Goal: Task Accomplishment & Management: Use online tool/utility

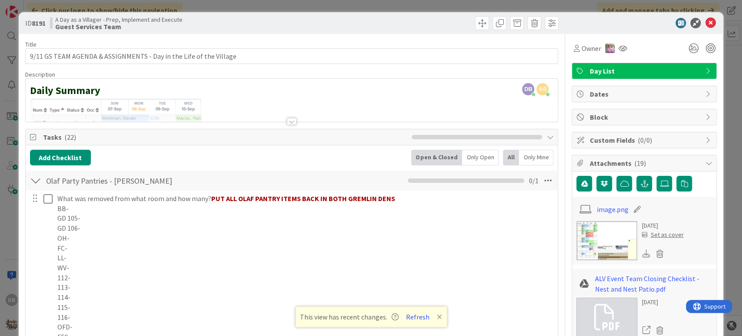
scroll to position [386, 0]
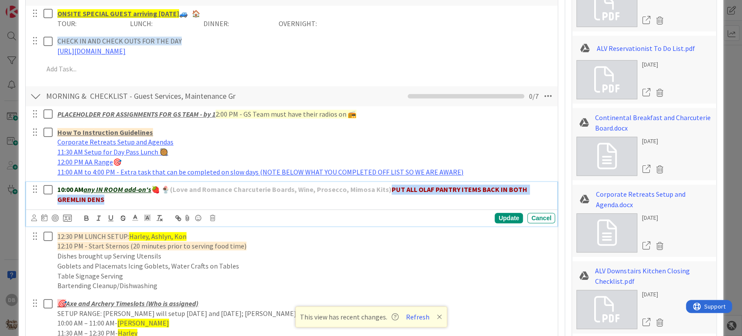
drag, startPoint x: 108, startPoint y: 199, endPoint x: 390, endPoint y: 183, distance: 282.2
click at [390, 184] on p "10:00 AM any IN ROOM add-on's 🍓 🍨 (Love and Romance Charcuterie Boards, Wine, P…" at bounding box center [304, 194] width 494 height 20
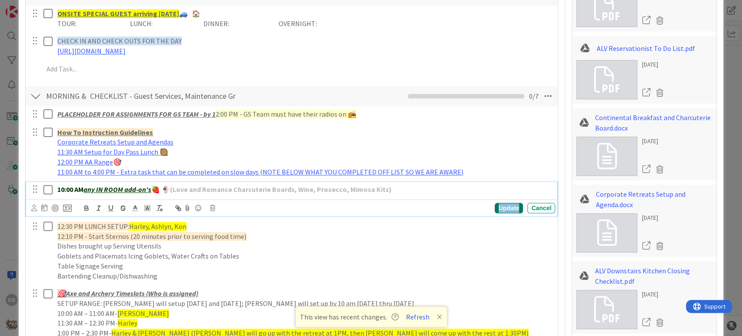
click at [496, 206] on div "Update" at bounding box center [509, 208] width 28 height 10
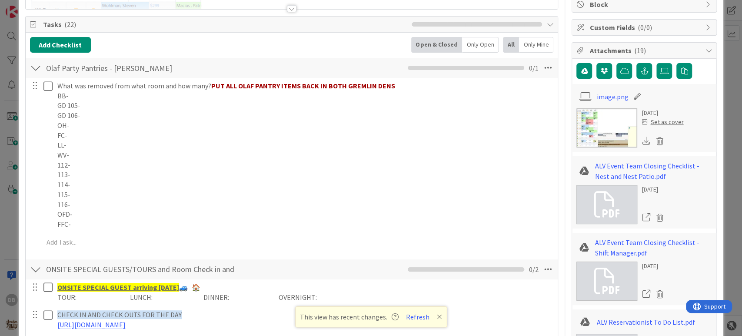
scroll to position [0, 0]
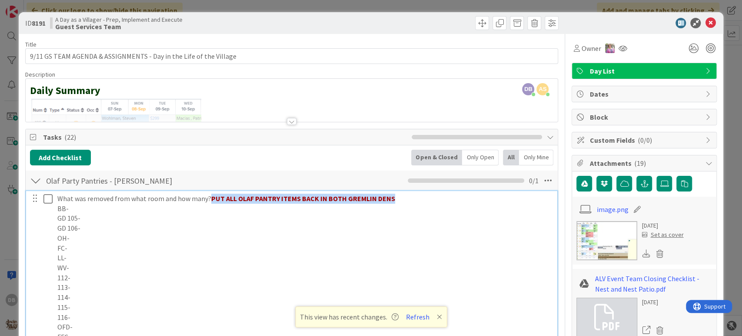
drag, startPoint x: 390, startPoint y: 200, endPoint x: 208, endPoint y: 200, distance: 181.7
click at [208, 200] on p "What was removed from what room and how many? PUT ALL OLAF PANTRY ITEMS BACK IN…" at bounding box center [304, 198] width 494 height 10
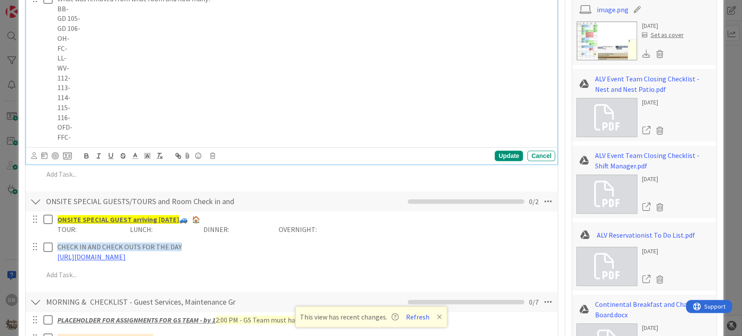
scroll to position [241, 0]
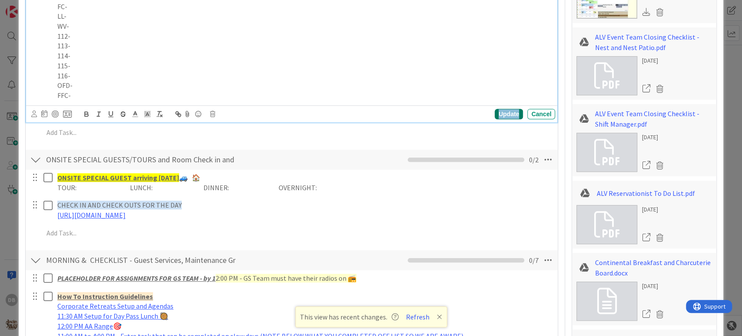
click at [495, 113] on div "Update" at bounding box center [509, 114] width 28 height 10
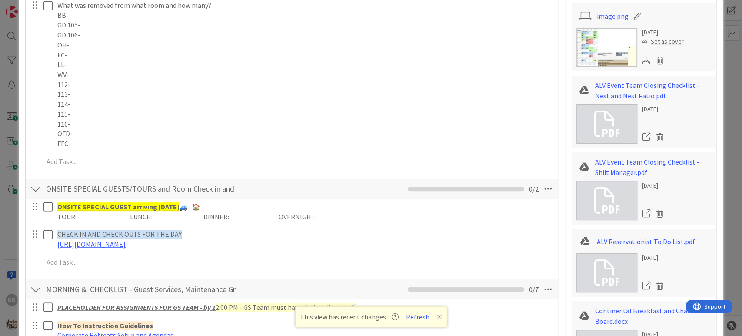
scroll to position [0, 0]
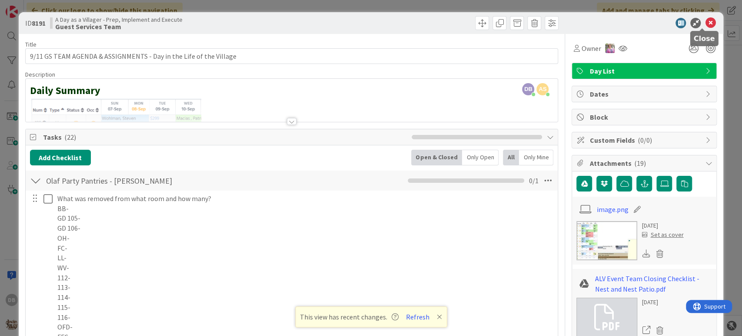
click at [705, 22] on icon at bounding box center [710, 23] width 10 height 10
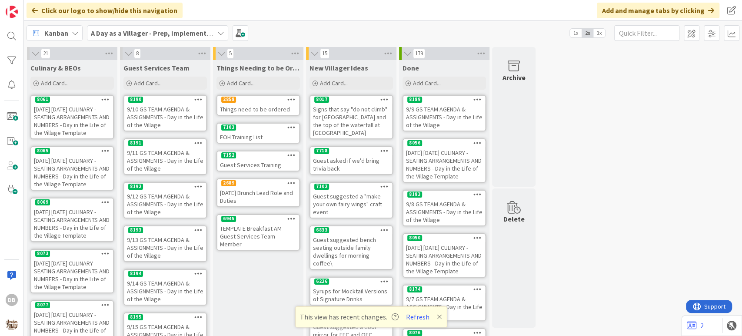
click at [159, 201] on div "9/12 GS TEAM AGENDA & ASSIGNMENTS - Day in the Life of the Village" at bounding box center [165, 203] width 82 height 27
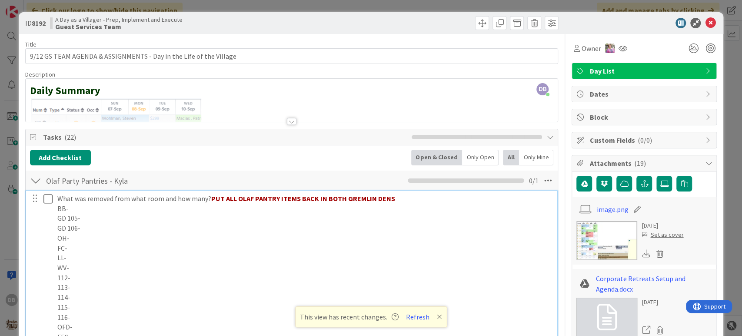
drag, startPoint x: 392, startPoint y: 201, endPoint x: 210, endPoint y: 199, distance: 181.7
click at [210, 199] on p "What was removed from what room and how many? PUT ALL OLAF PANTRY ITEMS BACK IN…" at bounding box center [304, 198] width 494 height 10
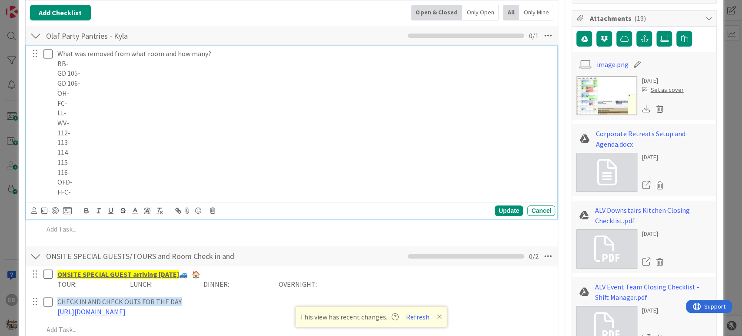
scroll to position [435, 0]
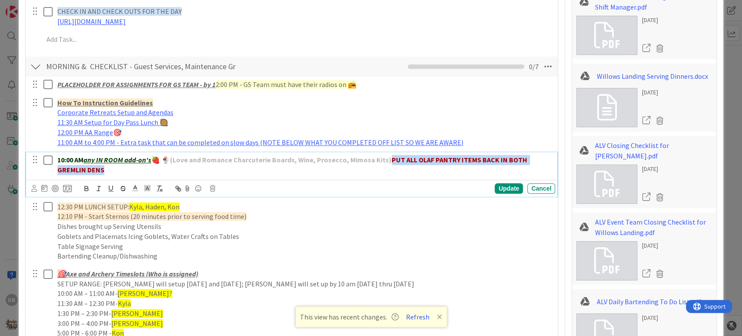
drag, startPoint x: 150, startPoint y: 171, endPoint x: 390, endPoint y: 157, distance: 239.9
click at [390, 157] on p "10:00 AM any IN ROOM add-on's 🍓 🍨 (Love and Romance Charcuterie Boards, Wine, P…" at bounding box center [304, 165] width 494 height 20
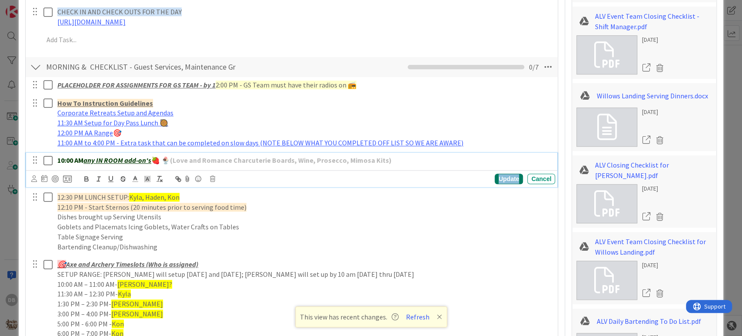
click at [498, 177] on div "Update" at bounding box center [509, 178] width 28 height 10
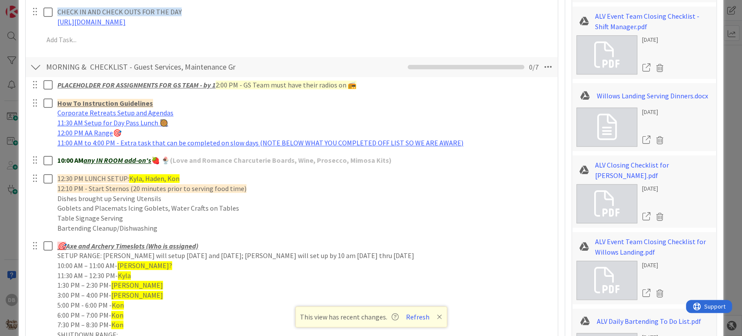
scroll to position [0, 0]
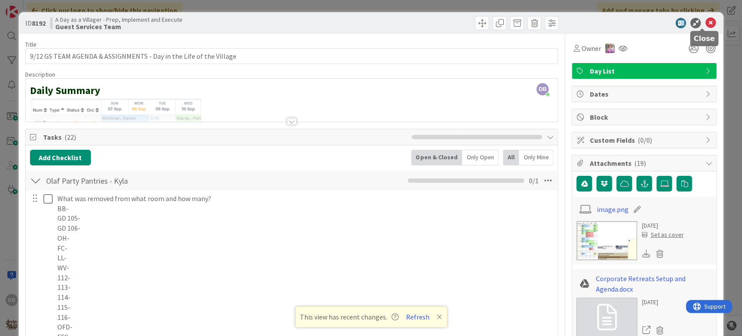
click at [705, 25] on icon at bounding box center [710, 23] width 10 height 10
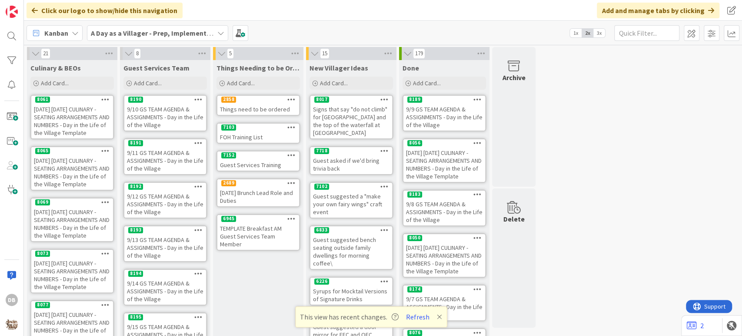
click at [167, 253] on div "9/13 GS TEAM AGENDA & ASSIGNMENTS - Day in the Life of the Village" at bounding box center [165, 247] width 82 height 27
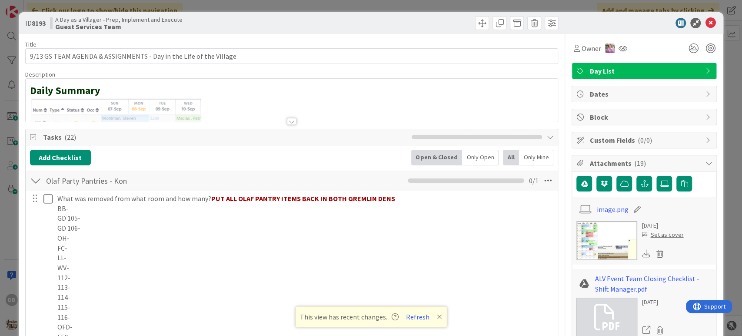
scroll to position [241, 0]
drag, startPoint x: 397, startPoint y: 196, endPoint x: 210, endPoint y: 200, distance: 186.6
click at [210, 200] on p "What was removed from what room and how many? PUT ALL OLAF PANTRY ITEMS BACK IN…" at bounding box center [304, 198] width 494 height 10
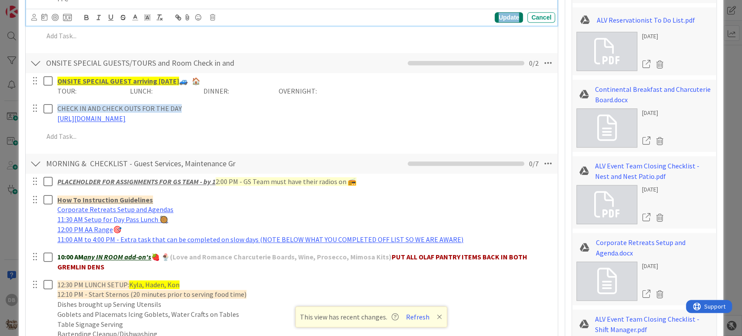
click at [501, 17] on div "Update" at bounding box center [509, 17] width 28 height 10
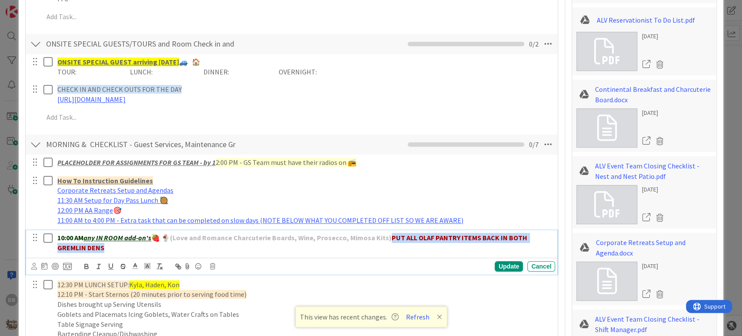
drag, startPoint x: 153, startPoint y: 242, endPoint x: 390, endPoint y: 236, distance: 236.6
click at [390, 236] on p "10:00 AM any IN ROOM add-on's 🍓 🍨 (Love and Romance Charcuterie Boards, Wine, P…" at bounding box center [304, 243] width 494 height 20
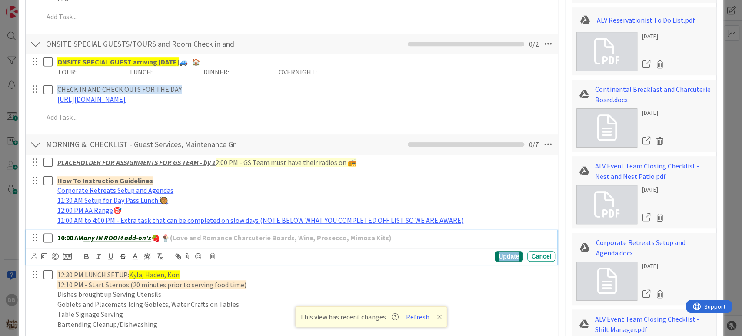
click at [495, 257] on div "Update" at bounding box center [509, 256] width 28 height 10
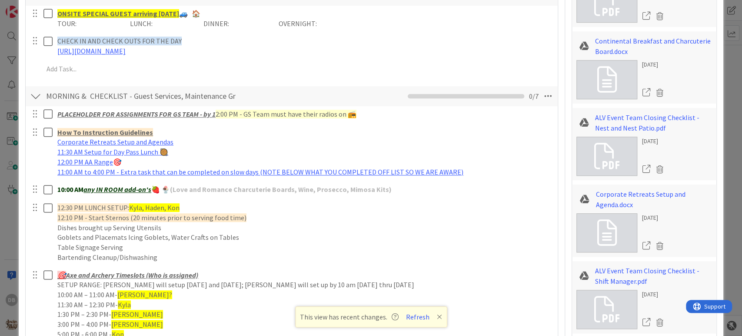
scroll to position [0, 0]
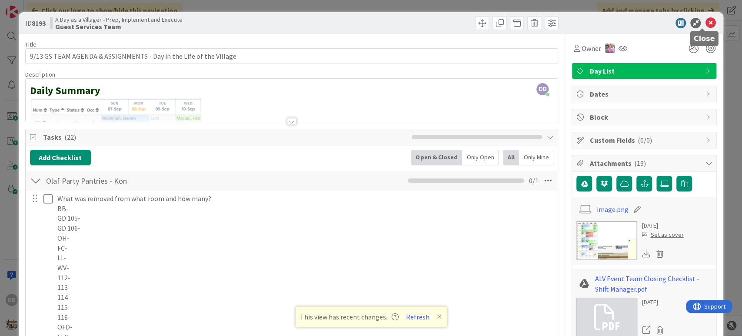
click at [705, 23] on icon at bounding box center [710, 23] width 10 height 10
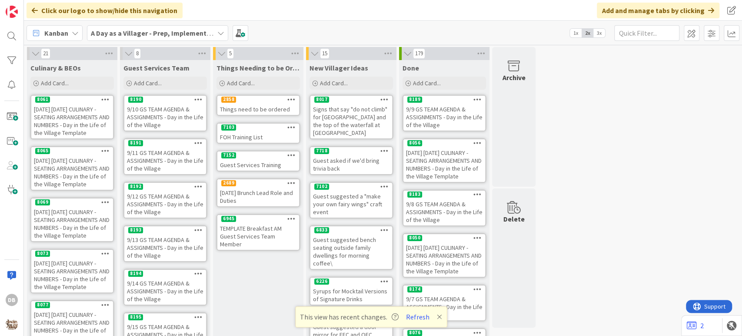
click at [167, 201] on div "9/12 GS TEAM AGENDA & ASSIGNMENTS - Day in the Life of the Village" at bounding box center [165, 203] width 82 height 27
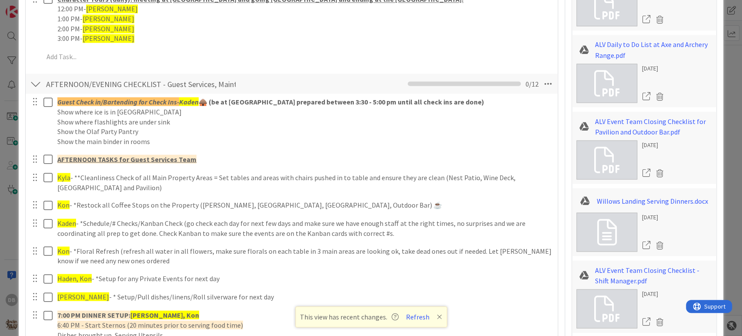
scroll to position [1207, 0]
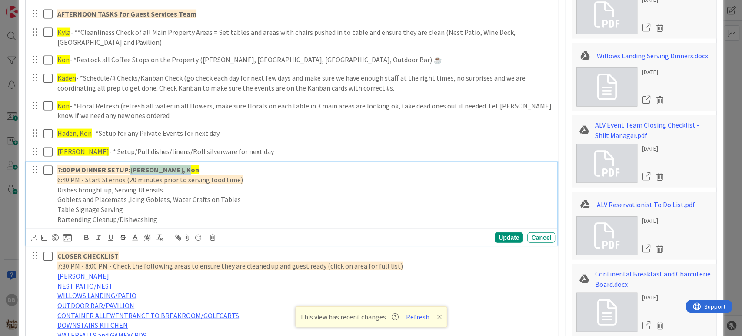
drag, startPoint x: 188, startPoint y: 167, endPoint x: 132, endPoint y: 170, distance: 55.7
click at [132, 170] on p "7:00 PM DINNER SETUP: [PERSON_NAME], Kon" at bounding box center [304, 170] width 494 height 10
click at [508, 238] on div "Update" at bounding box center [509, 237] width 28 height 10
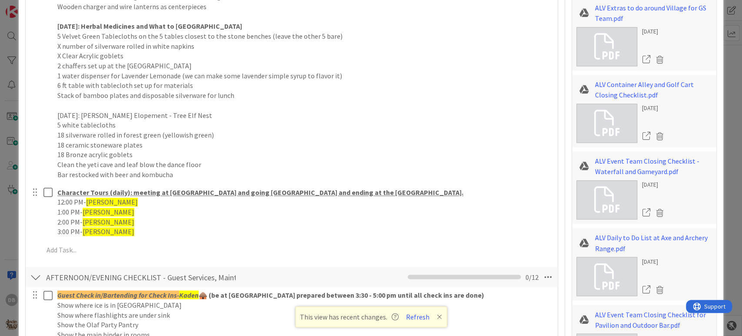
scroll to position [580, 0]
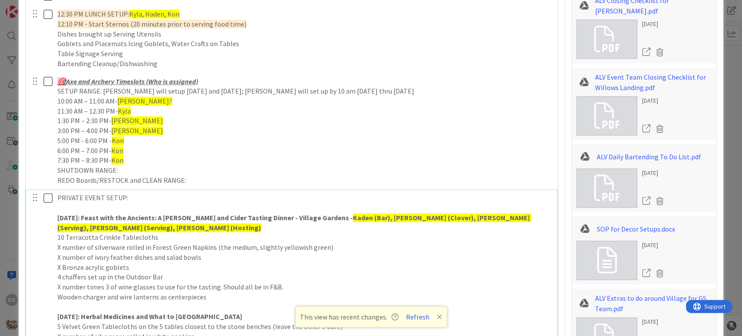
click at [439, 214] on strong "Kaden (Bar), [PERSON_NAME] (Clover), [PERSON_NAME] (Serving), [PERSON_NAME] (Se…" at bounding box center [294, 222] width 474 height 19
click at [499, 216] on strong "Kaden (Bar), [PERSON_NAME] (Clover), [PERSON_NAME] (Serving), [PERSON_NAME] (Se…" at bounding box center [294, 222] width 474 height 19
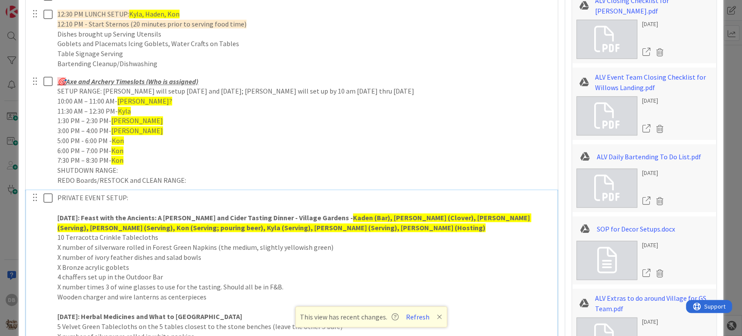
scroll to position [724, 0]
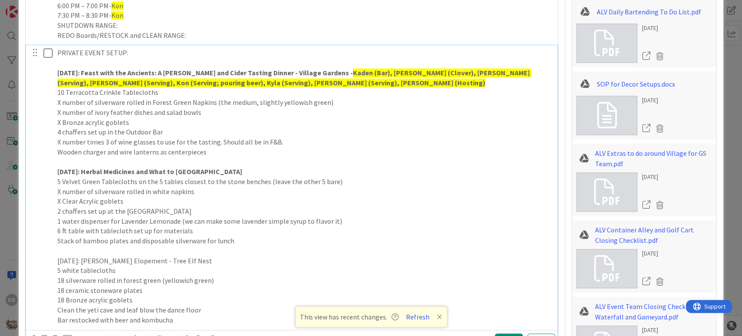
click at [265, 79] on p "[DATE]: Feast with the Ancients: A [PERSON_NAME] and Cider Tasting Dinner - Vil…" at bounding box center [304, 78] width 494 height 20
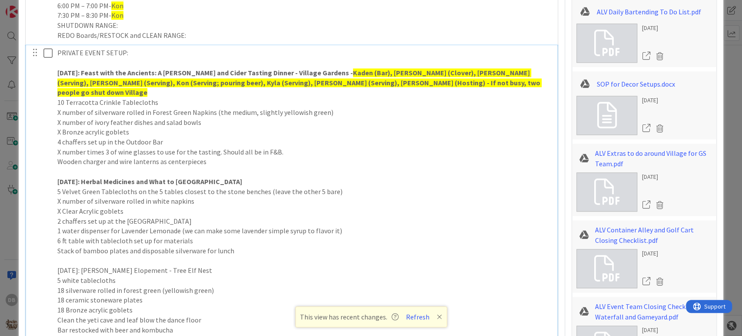
scroll to position [918, 0]
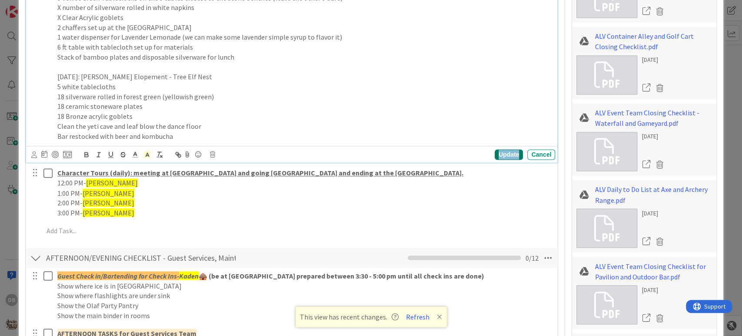
click at [497, 149] on div "Update" at bounding box center [509, 154] width 28 height 10
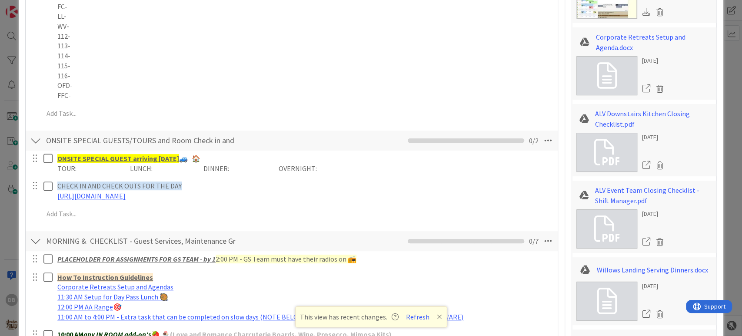
scroll to position [0, 0]
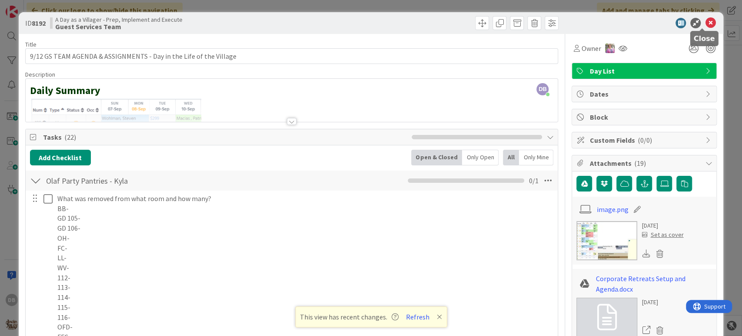
click at [706, 24] on icon at bounding box center [710, 23] width 10 height 10
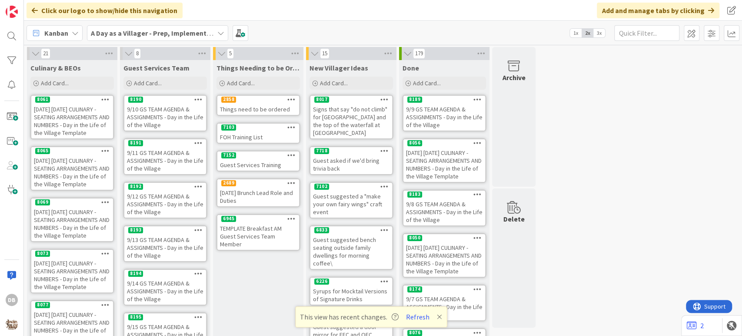
click at [81, 230] on div "[DATE] [DATE] CULINARY - SEATING ARRANGEMENTS AND NUMBERS - Day in the Life of …" at bounding box center [72, 223] width 82 height 35
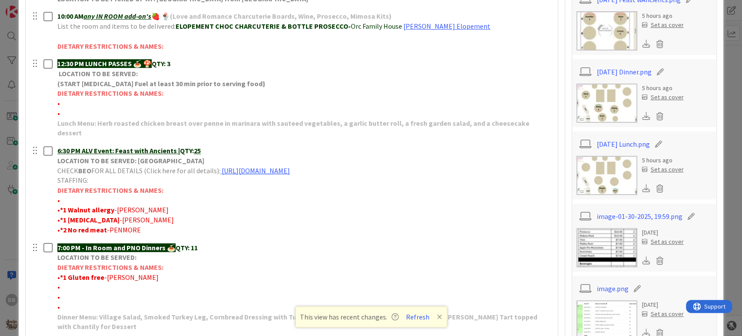
scroll to position [193, 0]
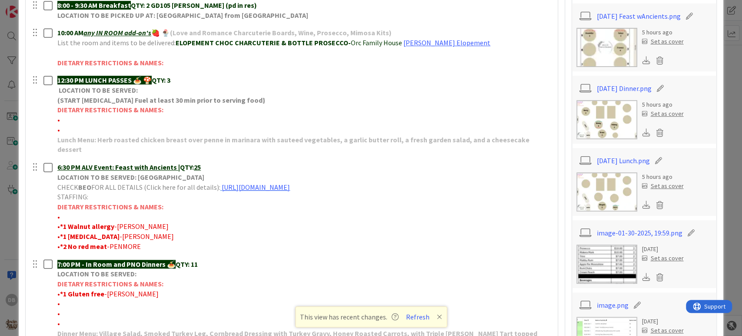
click at [603, 48] on img at bounding box center [606, 47] width 61 height 39
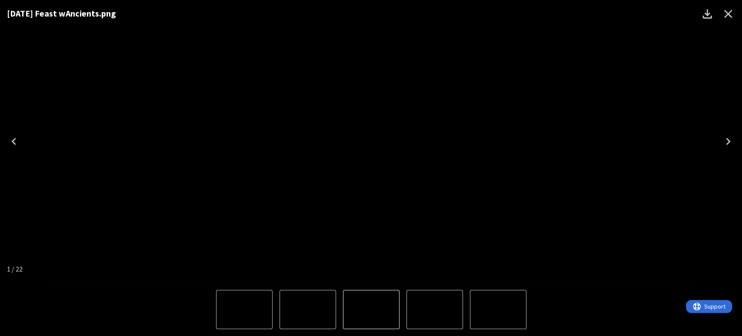
click at [730, 14] on icon "Close" at bounding box center [728, 14] width 14 height 14
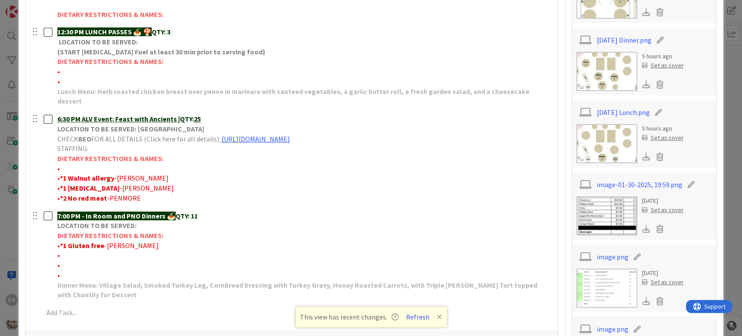
scroll to position [0, 0]
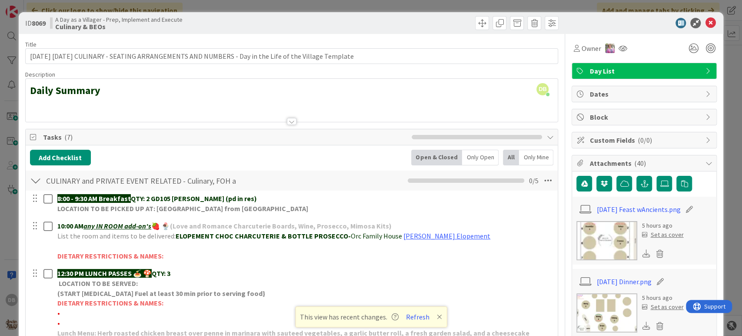
click at [704, 16] on div "ID 8069 A Day as a Villager - Prep, Implement and Execute Culinary & BEOs" at bounding box center [371, 23] width 705 height 22
click at [705, 24] on icon at bounding box center [710, 23] width 10 height 10
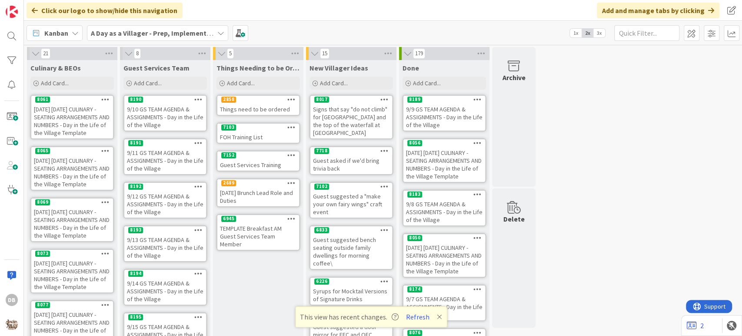
click at [156, 210] on div "9/12 GS TEAM AGENDA & ASSIGNMENTS - Day in the Life of the Village" at bounding box center [165, 203] width 82 height 27
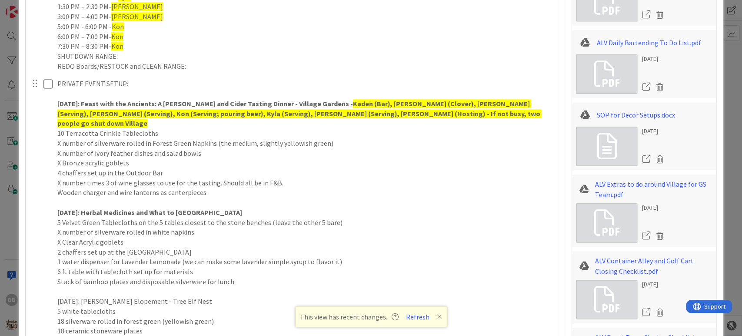
scroll to position [699, 0]
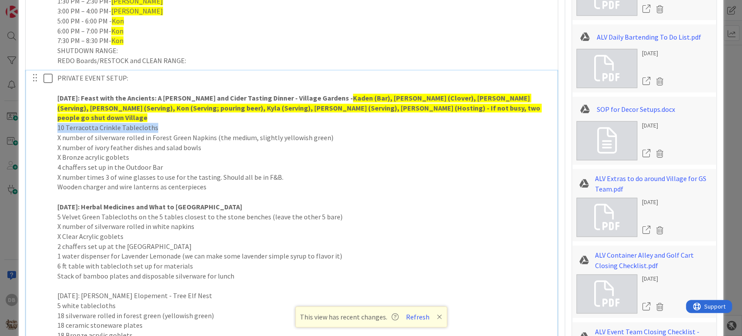
drag, startPoint x: 55, startPoint y: 117, endPoint x: 168, endPoint y: 115, distance: 112.6
click at [168, 115] on div "PRIVATE EVENT SETUP: [DATE]: Feast with the Ancients: A [PERSON_NAME] and Cider…" at bounding box center [304, 216] width 501 height 292
click at [258, 143] on p "X number of ivory feather dishes and salad bowls" at bounding box center [304, 148] width 494 height 10
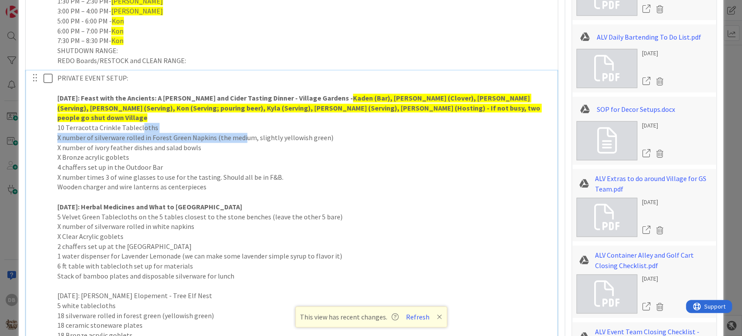
drag, startPoint x: 240, startPoint y: 130, endPoint x: 140, endPoint y: 121, distance: 100.5
click at [140, 121] on div "PRIVATE EVENT SETUP: [DATE]: Feast with the Ancients: A [PERSON_NAME] and Cider…" at bounding box center [304, 216] width 501 height 292
click at [209, 123] on p "10 Terracotta Crinkle Tablecloths" at bounding box center [304, 128] width 494 height 10
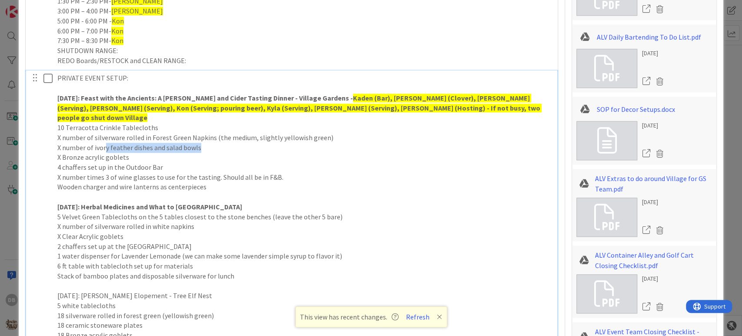
drag, startPoint x: 206, startPoint y: 135, endPoint x: 104, endPoint y: 140, distance: 101.8
click at [104, 143] on p "X number of ivory feather dishes and salad bowls" at bounding box center [304, 148] width 494 height 10
click at [115, 143] on p "X number of ivory feather dishes and salad bowls" at bounding box center [304, 148] width 494 height 10
drag, startPoint x: 130, startPoint y: 150, endPoint x: 61, endPoint y: 147, distance: 69.2
click at [61, 152] on p "X Bronze acrylic goblets" at bounding box center [304, 157] width 494 height 10
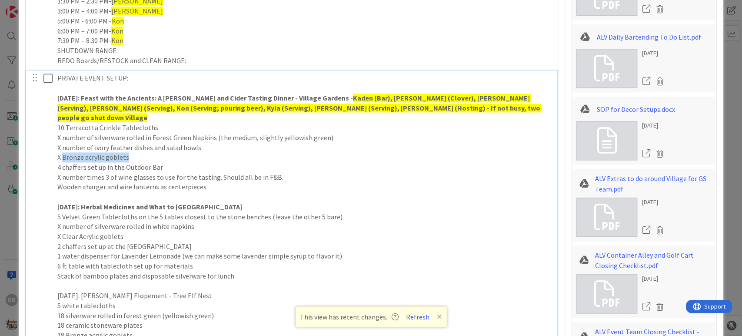
click at [88, 152] on p "X Bronze acrylic goblets" at bounding box center [304, 157] width 494 height 10
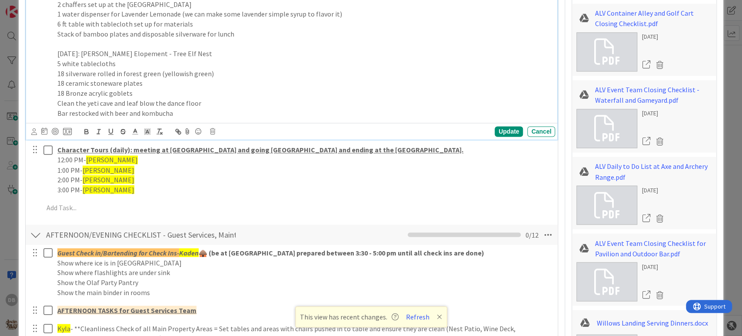
scroll to position [844, 0]
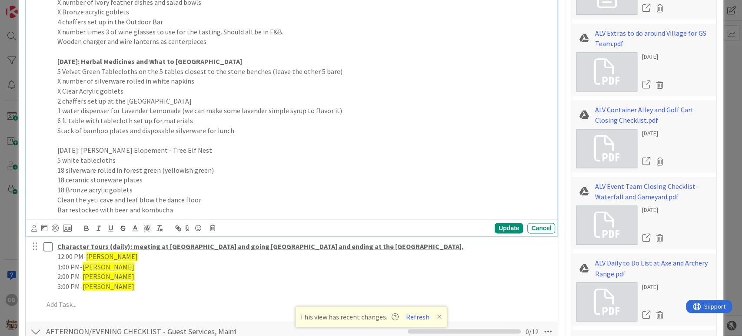
click at [157, 185] on p "18 Bronze acrylic goblets" at bounding box center [304, 190] width 494 height 10
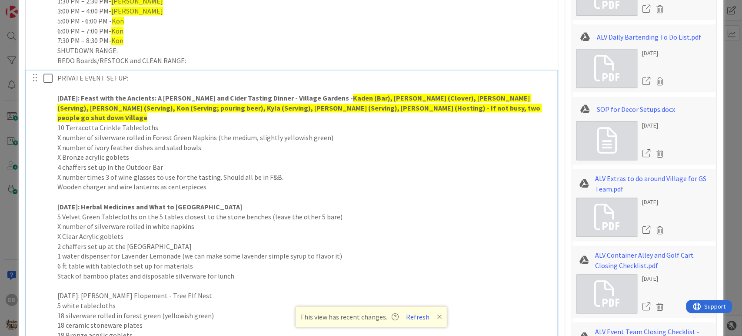
click at [175, 162] on p "4 chaffers set up in the Outdoor Bar" at bounding box center [304, 167] width 494 height 10
click at [88, 162] on p "4 chaffers set up in the Outdoor Bar" at bounding box center [304, 167] width 494 height 10
drag, startPoint x: 277, startPoint y: 166, endPoint x: 103, endPoint y: 162, distance: 173.1
click at [103, 172] on p "X number times 3 of wine glasses to use for the tasting. Should all be in F&B." at bounding box center [304, 177] width 494 height 10
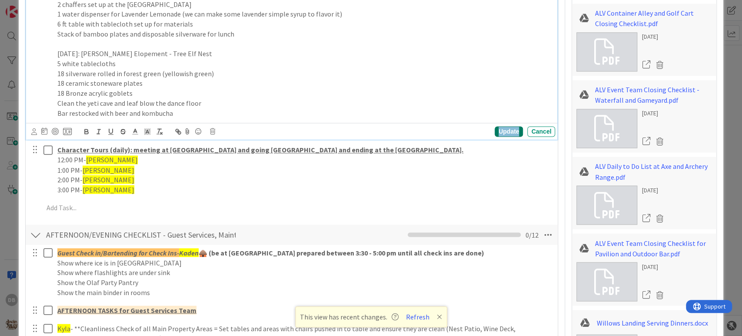
click at [495, 126] on div "Update" at bounding box center [509, 131] width 28 height 10
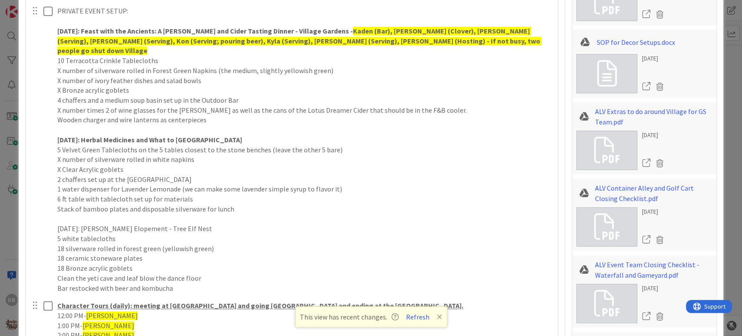
scroll to position [821, 0]
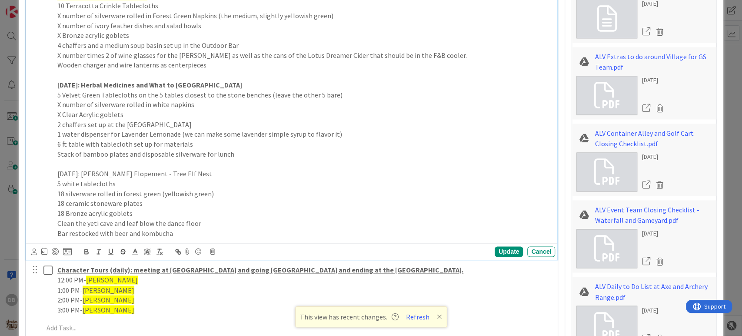
drag, startPoint x: 213, startPoint y: 165, endPoint x: 57, endPoint y: 162, distance: 156.1
click at [57, 169] on p "[DATE]: [PERSON_NAME] Elopement - Tree Elf Nest" at bounding box center [304, 174] width 494 height 10
click at [87, 246] on button "button" at bounding box center [86, 251] width 12 height 10
click at [113, 120] on p "2 chaffers set up at the [GEOGRAPHIC_DATA]" at bounding box center [304, 125] width 494 height 10
click at [238, 149] on p "Stack of bamboo plates and disposable silverware for lunch" at bounding box center [304, 154] width 494 height 10
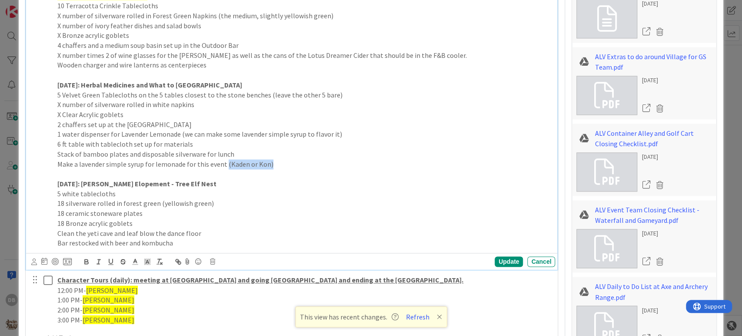
drag, startPoint x: 273, startPoint y: 152, endPoint x: 224, endPoint y: 153, distance: 48.7
click at [224, 159] on p "Make a lavender simple syrup for lemonade for this event (Kaden or Kon)" at bounding box center [304, 164] width 494 height 10
click at [149, 260] on polyline at bounding box center [147, 261] width 3 height 3
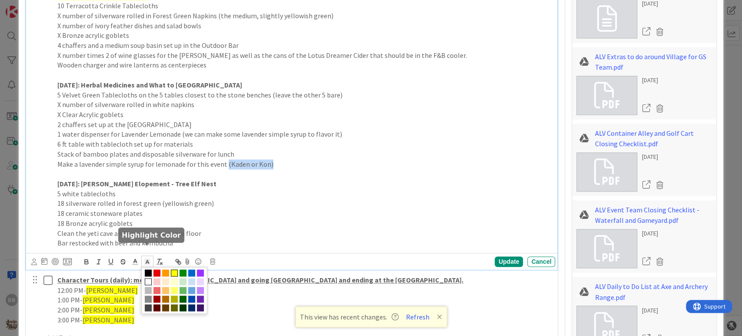
click at [174, 269] on span at bounding box center [174, 272] width 7 height 7
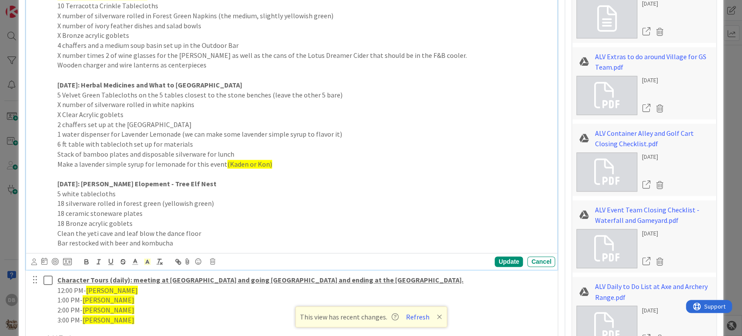
click at [338, 198] on p "18 silverware rolled in forest green (yellowish green)" at bounding box center [304, 203] width 494 height 10
click at [501, 256] on div "Update" at bounding box center [509, 261] width 28 height 10
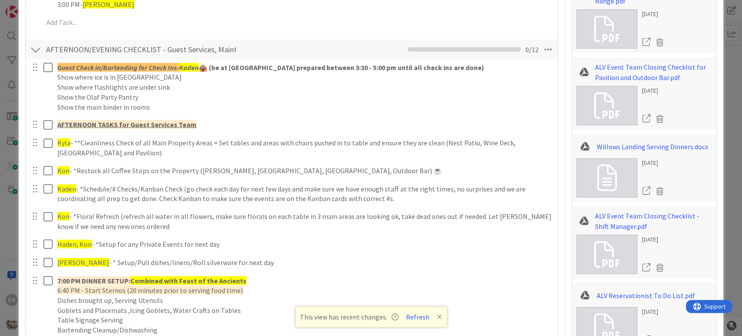
scroll to position [730, 0]
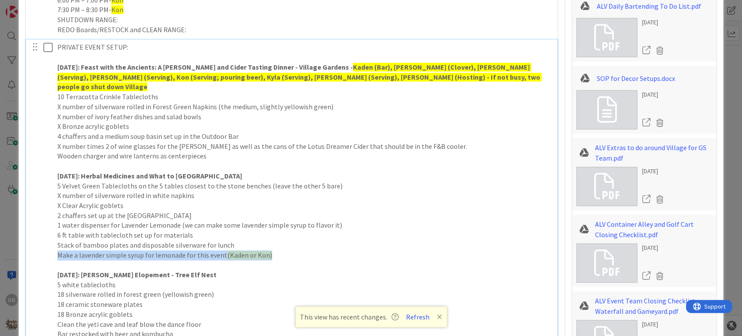
drag, startPoint x: 267, startPoint y: 241, endPoint x: 59, endPoint y: 242, distance: 208.3
click at [59, 250] on p "Make a lavender simple syrup for lemonade for this event (Kaden or Kon)" at bounding box center [304, 255] width 494 height 10
copy p "Make a lavender simple syrup for lemonade for this event (Kaden or Kon)"
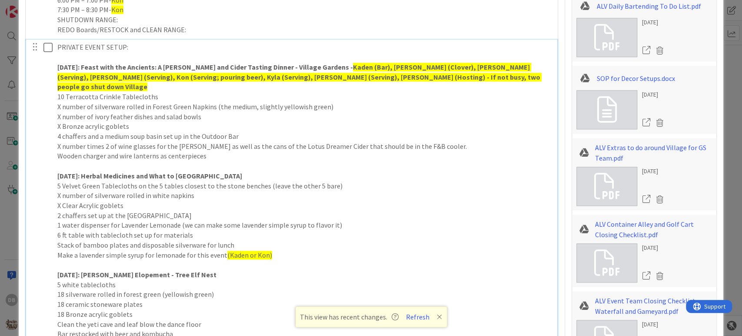
click at [399, 200] on p "X Clear Acrylic goblets" at bounding box center [304, 205] width 494 height 10
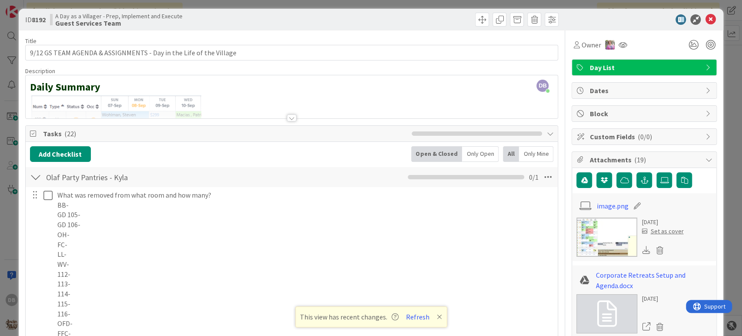
scroll to position [0, 0]
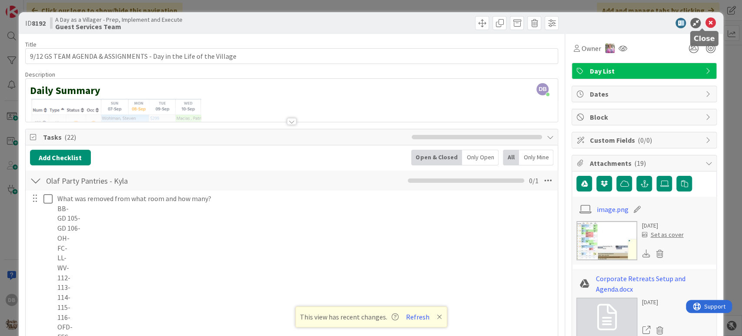
click at [705, 24] on icon at bounding box center [710, 23] width 10 height 10
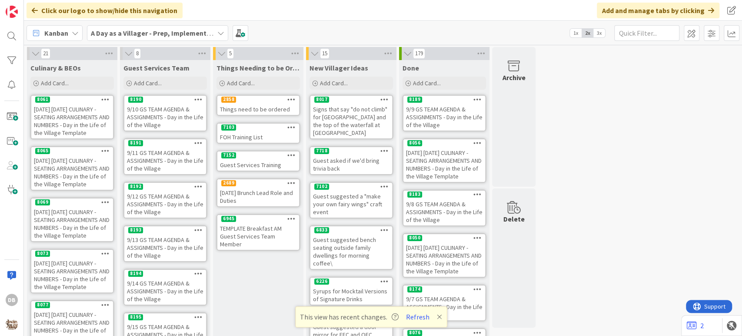
click at [180, 250] on div "9/13 GS TEAM AGENDA & ASSIGNMENTS - Day in the Life of the Village" at bounding box center [165, 247] width 82 height 27
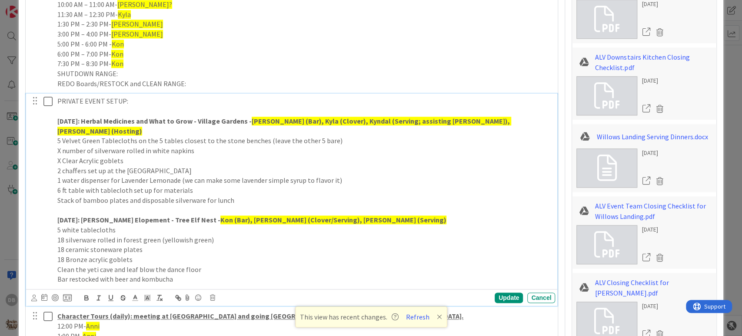
click at [250, 195] on p "Stack of bamboo plates and disposable silverware for lunch" at bounding box center [304, 200] width 494 height 10
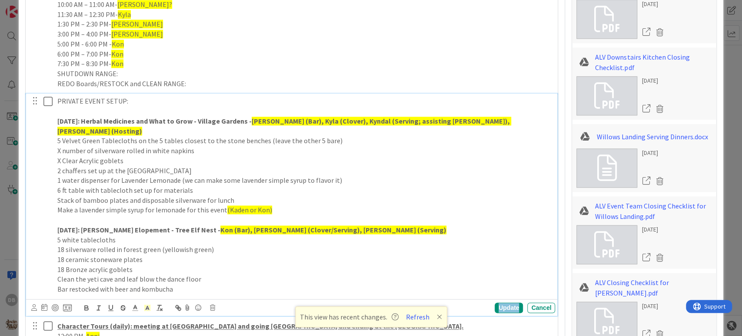
click at [503, 302] on div "Update" at bounding box center [509, 307] width 28 height 10
drag, startPoint x: 340, startPoint y: 169, endPoint x: 179, endPoint y: 170, distance: 160.4
click at [179, 175] on p "1 water dispenser for Lavender Lemonade (we can make some lavender simple syrup…" at bounding box center [304, 180] width 494 height 10
click at [203, 175] on p "1 water dispenser for Lavender Lemonade (we can make some lavender simple syrup…" at bounding box center [304, 180] width 494 height 10
drag, startPoint x: 203, startPoint y: 170, endPoint x: 193, endPoint y: 170, distance: 10.9
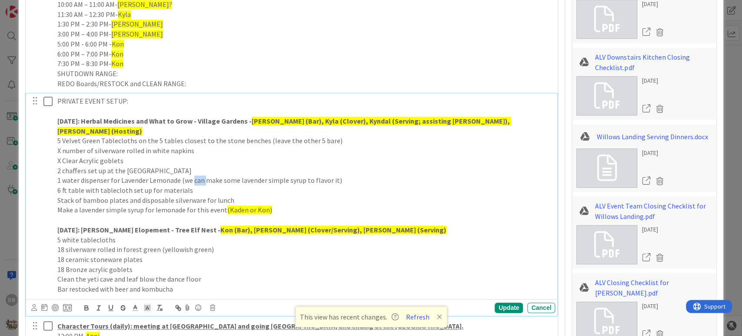
click at [193, 175] on p "1 water dispenser for Lavender Lemonade (we can make some lavender simple syrup…" at bounding box center [304, 180] width 494 height 10
click at [498, 302] on div "Update" at bounding box center [509, 307] width 28 height 10
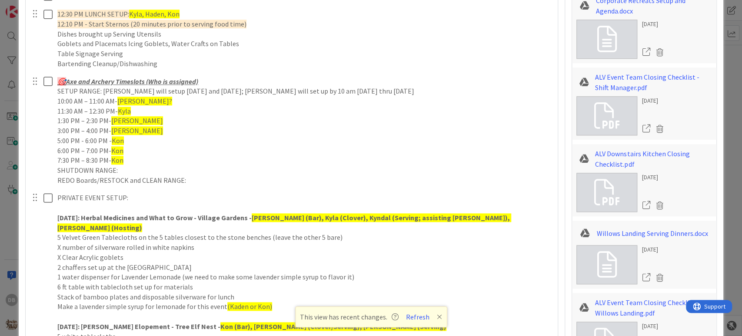
scroll to position [773, 0]
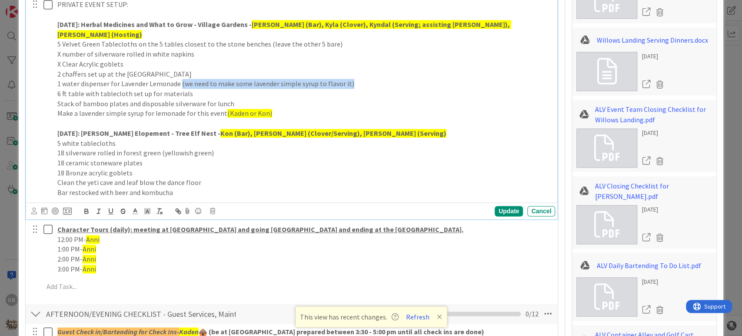
drag, startPoint x: 348, startPoint y: 71, endPoint x: 180, endPoint y: 72, distance: 167.4
click at [180, 79] on p "1 water dispenser for Lavender Lemonade (we need to make some lavender simple s…" at bounding box center [304, 84] width 494 height 10
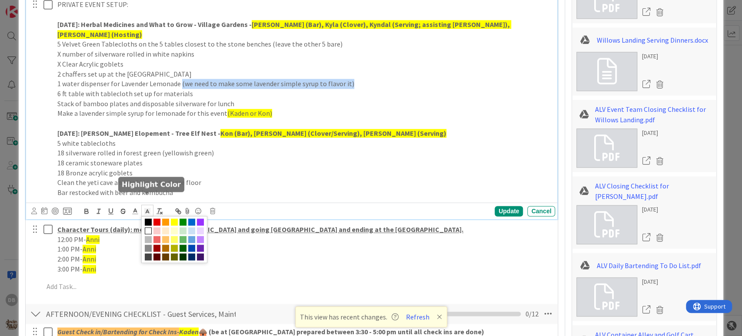
click at [147, 209] on polyline at bounding box center [147, 210] width 3 height 3
click at [200, 227] on span at bounding box center [200, 230] width 7 height 7
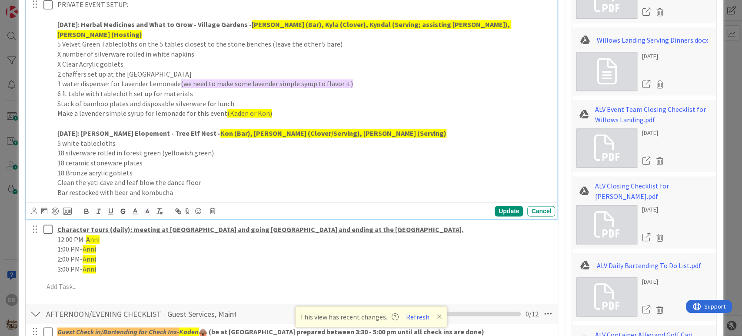
click at [366, 79] on p "1 water dispenser for Lavender Lemonade (we need to make some lavender simple s…" at bounding box center [304, 84] width 494 height 10
click at [506, 206] on div "Update" at bounding box center [509, 211] width 28 height 10
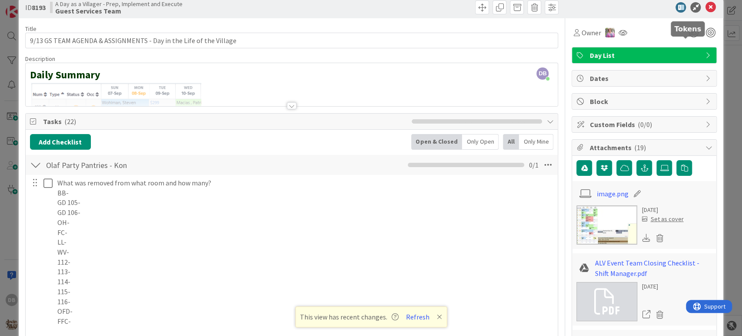
scroll to position [0, 0]
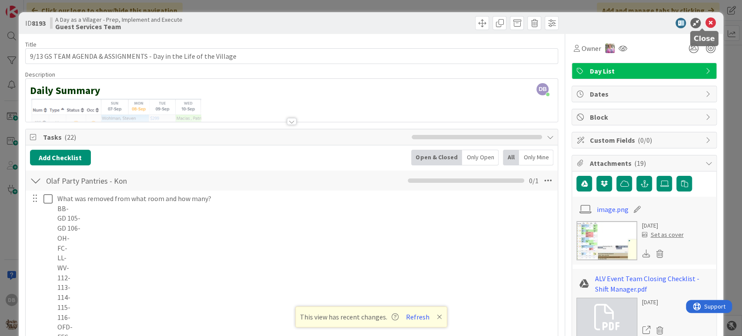
click at [705, 19] on icon at bounding box center [710, 23] width 10 height 10
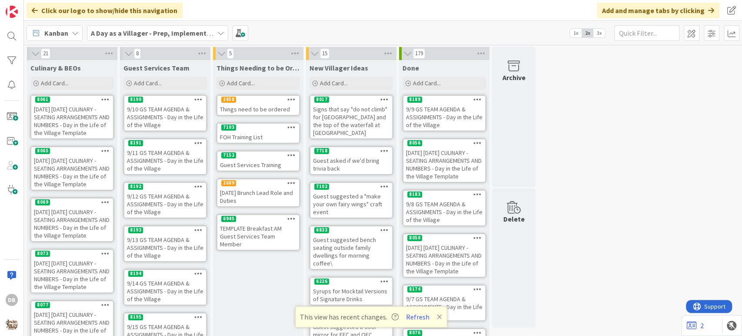
click at [171, 201] on div "9/12 GS TEAM AGENDA & ASSIGNMENTS - Day in the Life of the Village" at bounding box center [165, 203] width 82 height 27
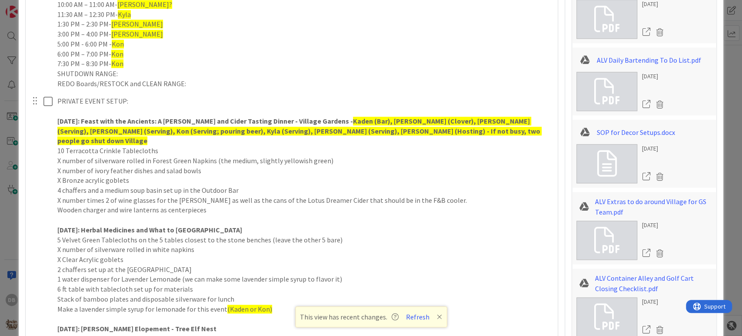
scroll to position [773, 0]
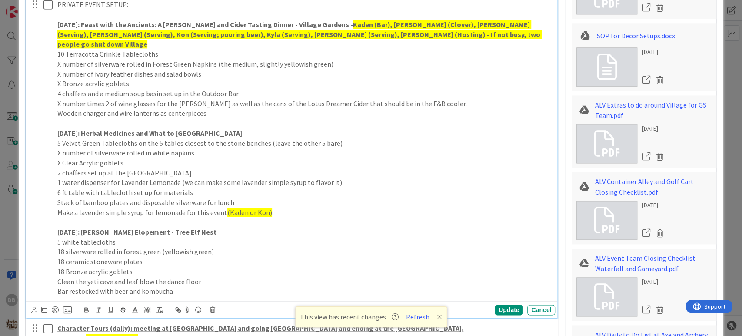
click at [273, 207] on p "Make a lavender simple syrup for lemonade for this event (Kaden or Kon)" at bounding box center [304, 212] width 494 height 10
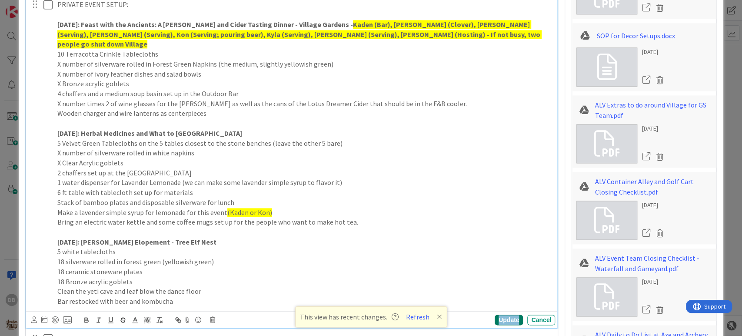
click at [496, 314] on div "Update" at bounding box center [509, 319] width 28 height 10
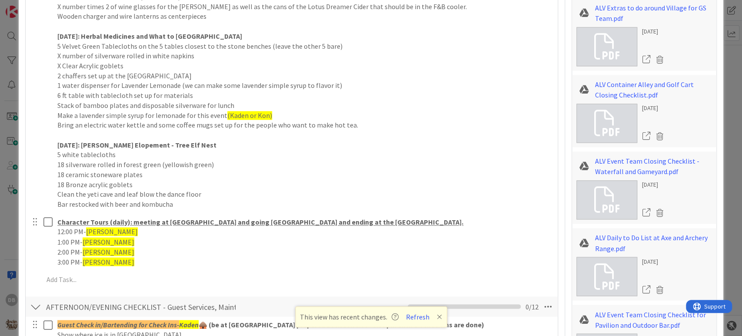
scroll to position [821, 0]
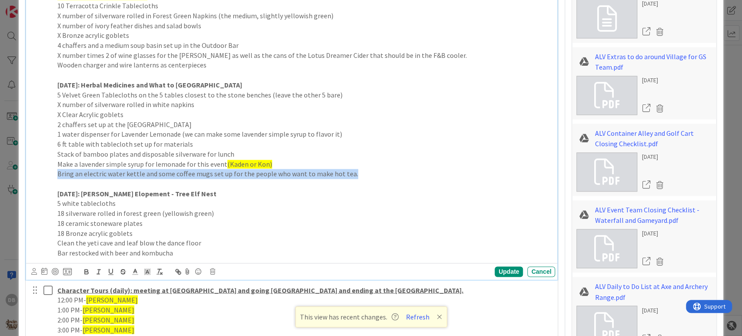
drag, startPoint x: 358, startPoint y: 161, endPoint x: 57, endPoint y: 166, distance: 300.9
click at [57, 169] on p "Bring an electric water kettle and some coffee mugs set up for the people who w…" at bounding box center [304, 174] width 494 height 10
copy p "Bring an electric water kettle and some coffee mugs set up for the people who w…"
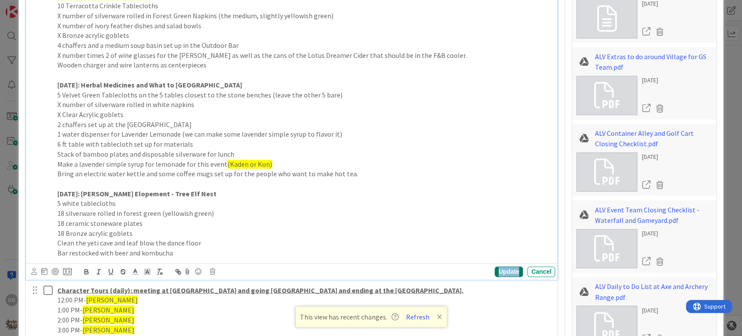
click at [495, 266] on div "Update" at bounding box center [509, 271] width 28 height 10
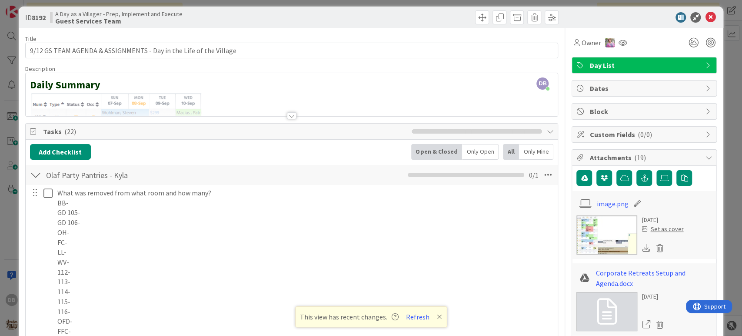
scroll to position [0, 0]
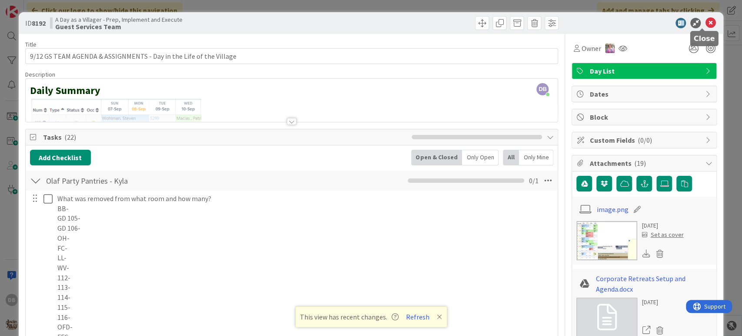
click at [705, 22] on icon at bounding box center [710, 23] width 10 height 10
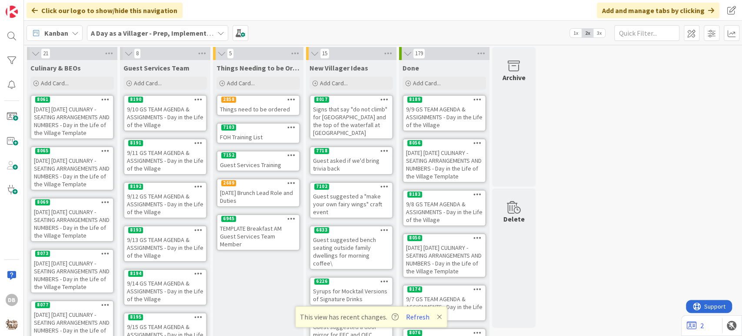
click at [146, 247] on div "9/13 GS TEAM AGENDA & ASSIGNMENTS - Day in the Life of the Village" at bounding box center [165, 247] width 82 height 27
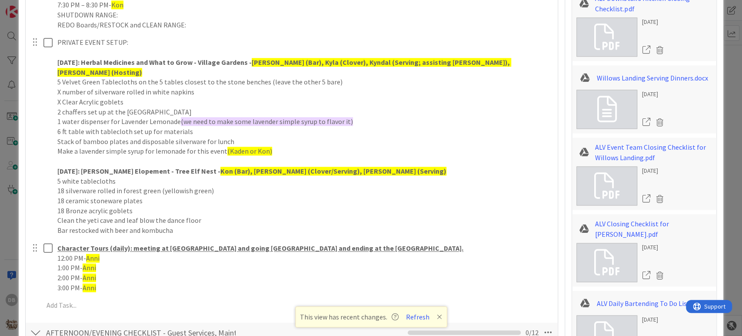
scroll to position [724, 0]
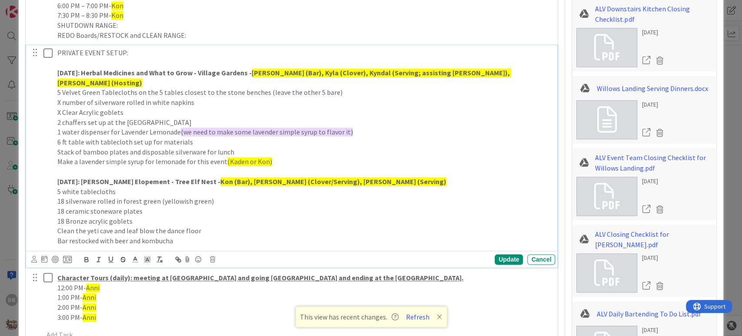
click at [273, 157] on p "Make a lavender simple syrup for lemonade for this event (Kaden or Kon)" at bounding box center [304, 162] width 494 height 10
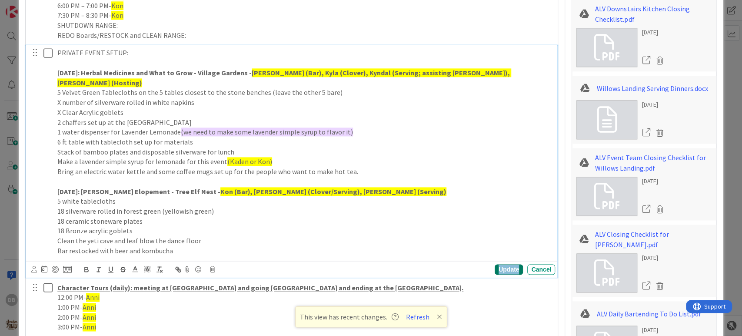
click at [495, 264] on div "Update" at bounding box center [509, 269] width 28 height 10
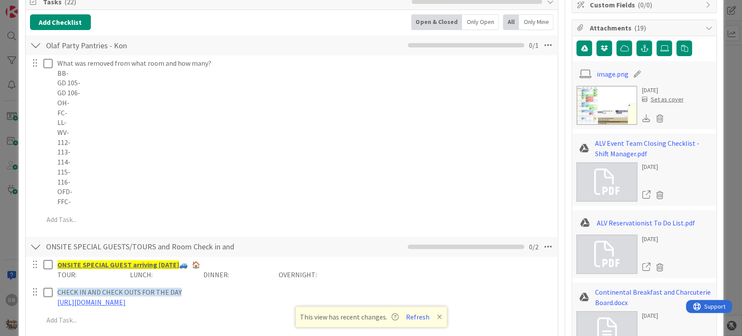
scroll to position [0, 0]
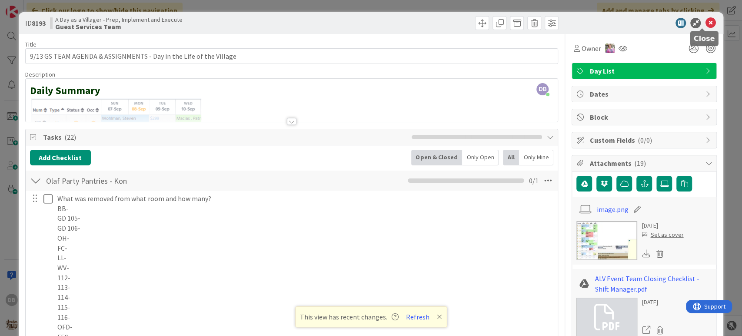
click at [705, 22] on icon at bounding box center [710, 23] width 10 height 10
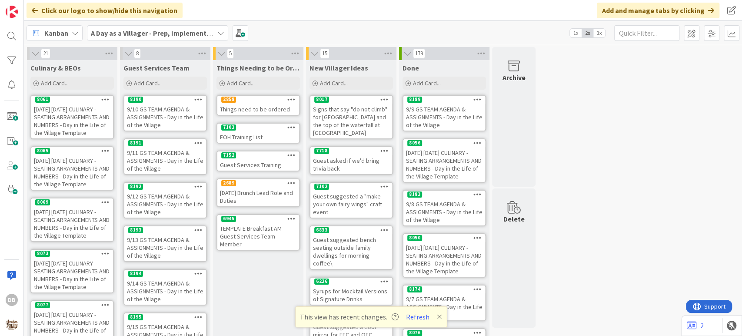
click at [163, 206] on div "9/12 GS TEAM AGENDA & ASSIGNMENTS - Day in the Life of the Village" at bounding box center [165, 203] width 82 height 27
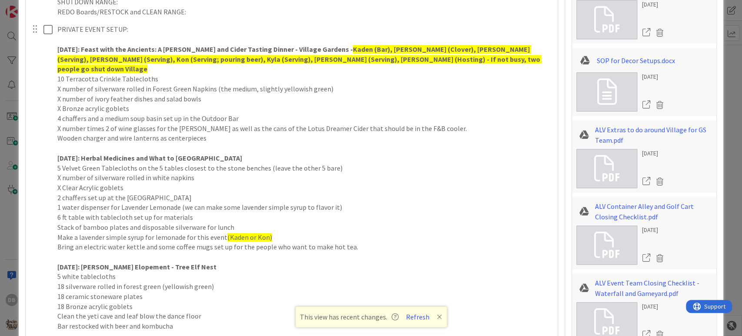
scroll to position [844, 0]
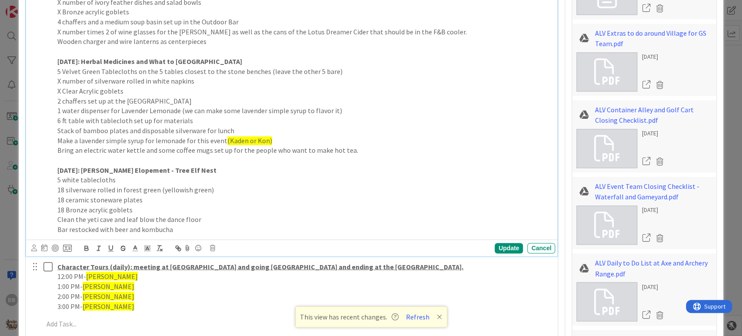
click at [148, 205] on p "18 Bronze acrylic goblets" at bounding box center [304, 210] width 494 height 10
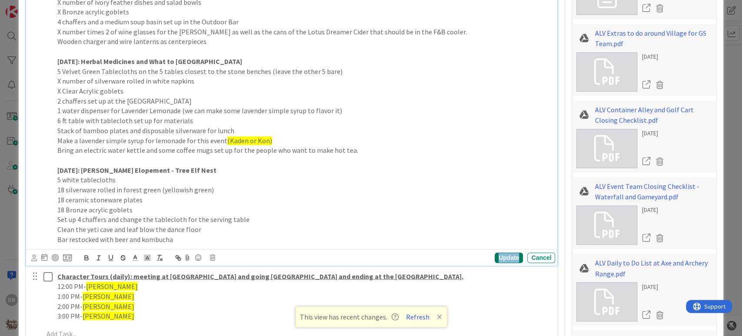
click at [500, 252] on div "Update" at bounding box center [509, 257] width 28 height 10
drag, startPoint x: 232, startPoint y: 207, endPoint x: 49, endPoint y: 207, distance: 183.0
click at [49, 207] on div "PRIVATE EVENT SETUP: [DATE]: Feast with the Ancients: A [PERSON_NAME] and Cider…" at bounding box center [293, 85] width 526 height 321
copy p "Set up 4 chaffers and change the tablecloth for the serving table"
click at [504, 252] on div "Update" at bounding box center [509, 257] width 28 height 10
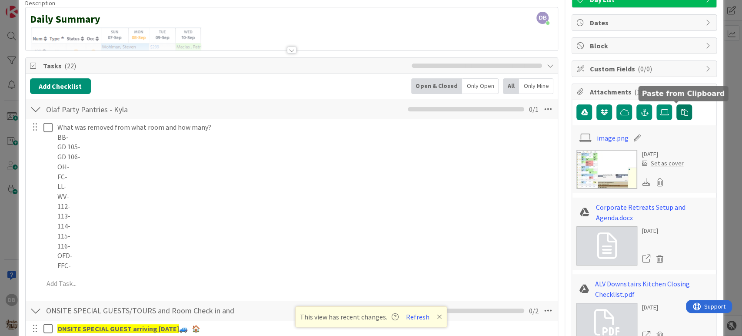
scroll to position [0, 0]
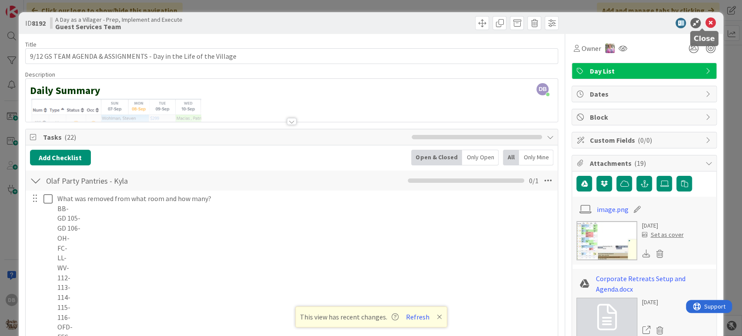
click at [705, 19] on icon at bounding box center [710, 23] width 10 height 10
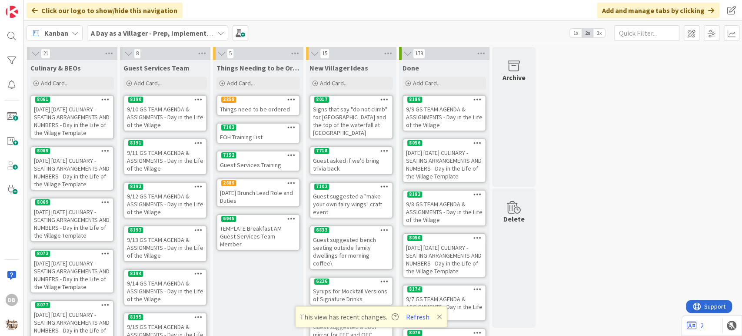
click at [182, 244] on div "9/13 GS TEAM AGENDA & ASSIGNMENTS - Day in the Life of the Village" at bounding box center [165, 247] width 82 height 27
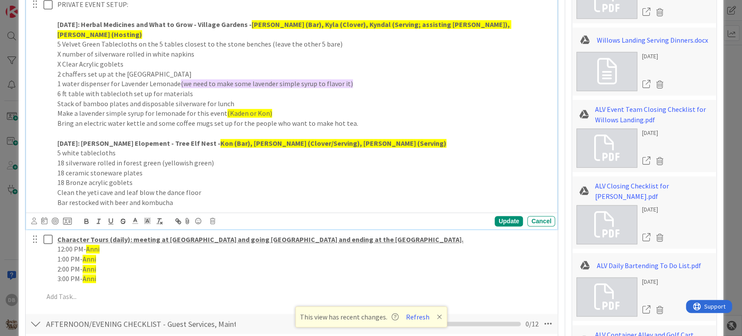
click at [188, 177] on p "18 Bronze acrylic goblets" at bounding box center [304, 182] width 494 height 10
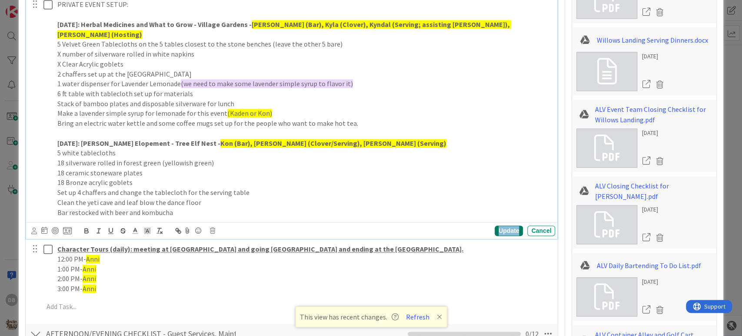
click at [499, 225] on div "Update" at bounding box center [509, 230] width 28 height 10
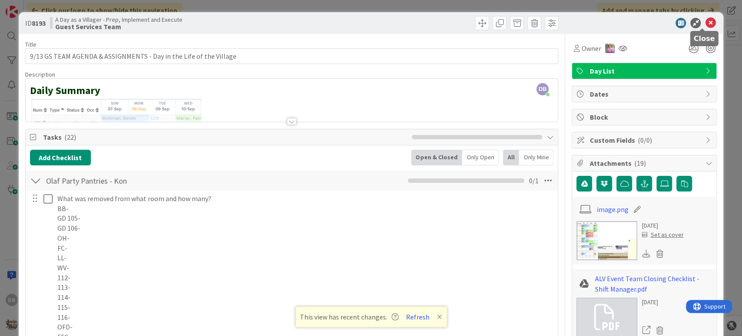
click at [705, 24] on icon at bounding box center [710, 23] width 10 height 10
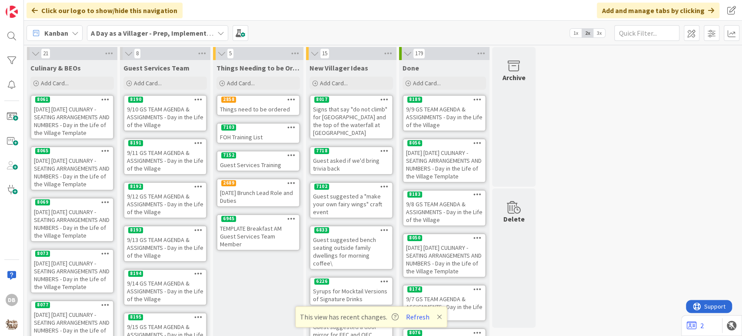
click at [166, 197] on div "9/12 GS TEAM AGENDA & ASSIGNMENTS - Day in the Life of the Village" at bounding box center [165, 203] width 82 height 27
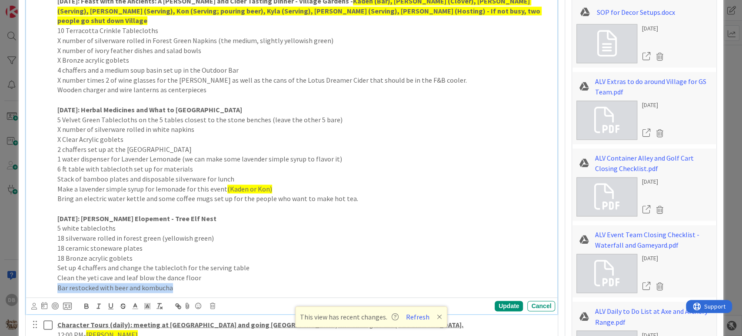
drag, startPoint x: 177, startPoint y: 279, endPoint x: 54, endPoint y: 275, distance: 123.1
click at [54, 275] on div "PRIVATE EVENT SETUP: [DATE]: Feast with the Ancients: A [PERSON_NAME] and Cider…" at bounding box center [304, 133] width 501 height 321
click at [144, 283] on p "Full bar restocked - allowed ot serve wine and beer" at bounding box center [304, 288] width 494 height 10
click at [496, 300] on div "Update" at bounding box center [509, 305] width 28 height 10
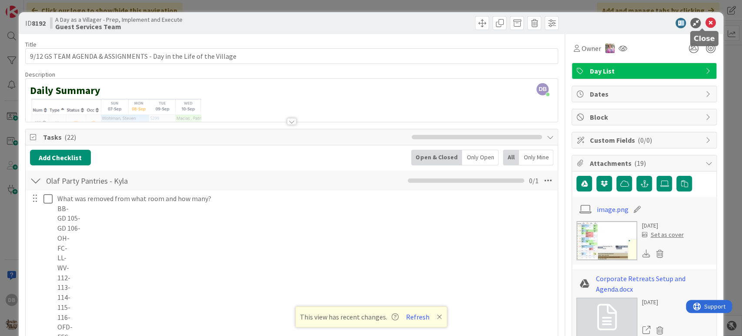
click at [705, 20] on icon at bounding box center [710, 23] width 10 height 10
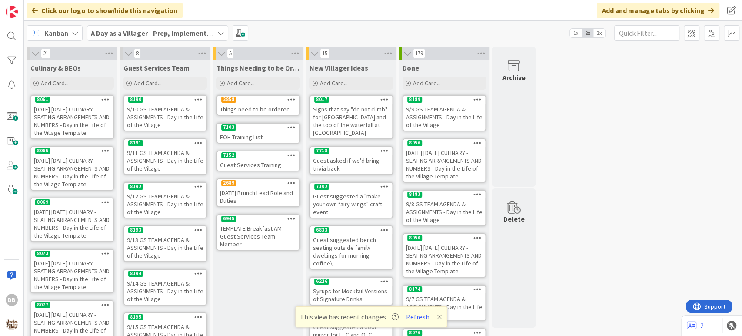
click at [174, 239] on div "9/13 GS TEAM AGENDA & ASSIGNMENTS - Day in the Life of the Village" at bounding box center [165, 247] width 82 height 27
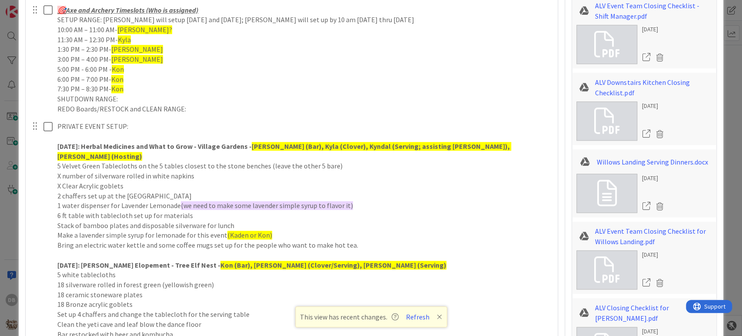
scroll to position [844, 0]
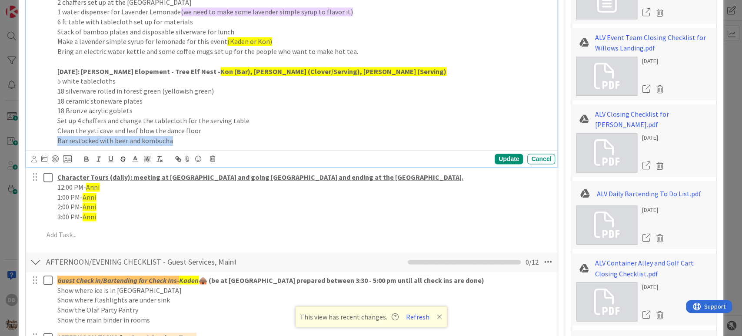
drag, startPoint x: 177, startPoint y: 127, endPoint x: 56, endPoint y: 127, distance: 120.9
click at [56, 127] on div "PRIVATE EVENT SETUP: [DATE]: Herbal Medicines and What to [GEOGRAPHIC_DATA] - […" at bounding box center [304, 36] width 501 height 223
click at [108, 136] on p "Full bar restocked - allowed to serve wine and liquor" at bounding box center [304, 141] width 494 height 10
click at [502, 153] on div "Update" at bounding box center [509, 158] width 28 height 10
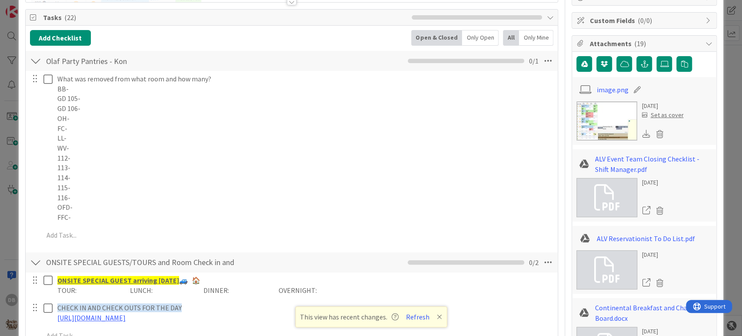
scroll to position [0, 0]
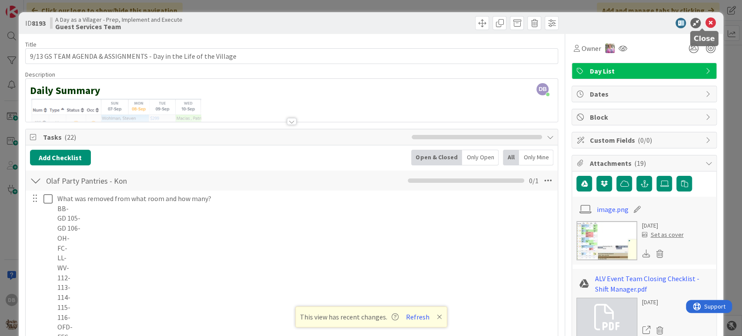
click at [705, 23] on icon at bounding box center [710, 23] width 10 height 10
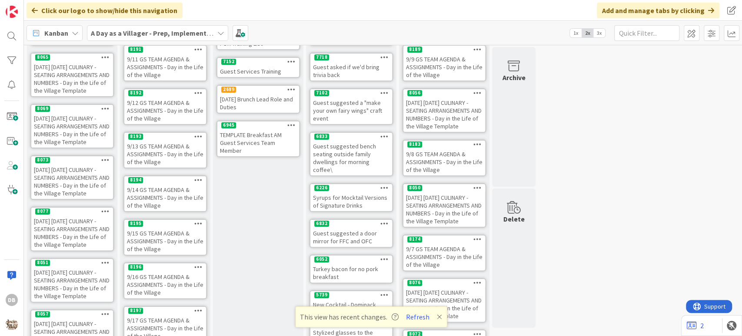
scroll to position [97, 0]
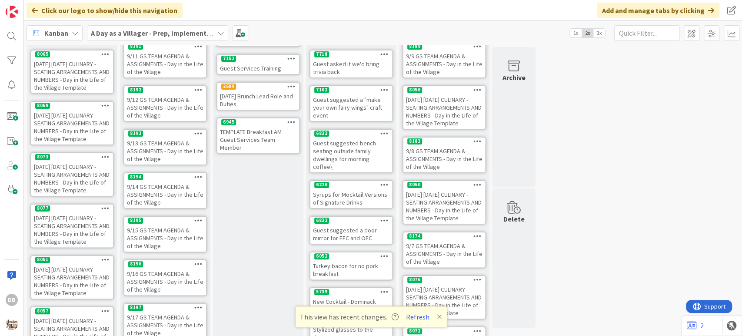
click at [167, 192] on div "9/14 GS TEAM AGENDA & ASSIGNMENTS - Day in the Life of the Village" at bounding box center [165, 194] width 82 height 27
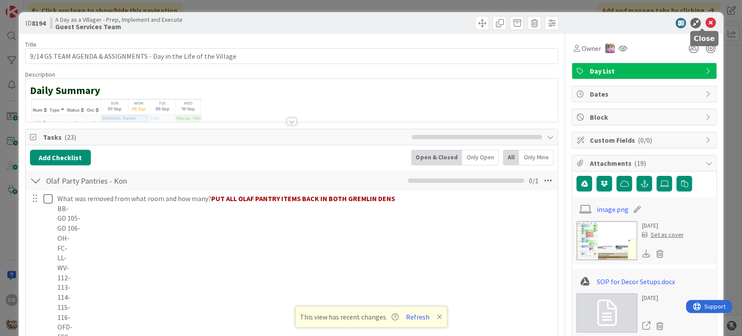
click at [705, 26] on icon at bounding box center [710, 23] width 10 height 10
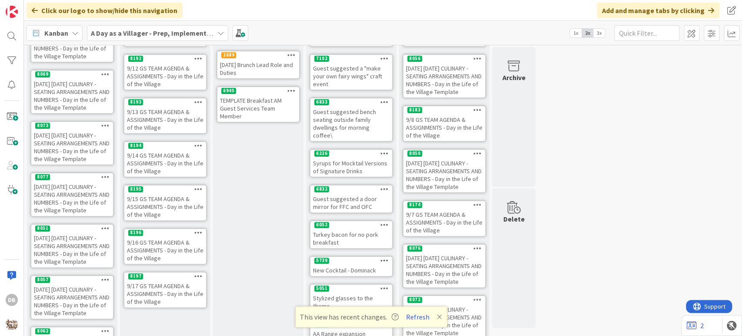
scroll to position [145, 0]
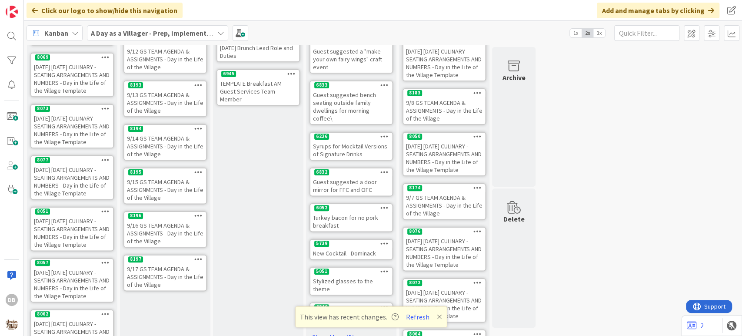
click at [176, 188] on div "9/15 GS TEAM AGENDA & ASSIGNMENTS - Day in the Life of the Village" at bounding box center [165, 189] width 82 height 27
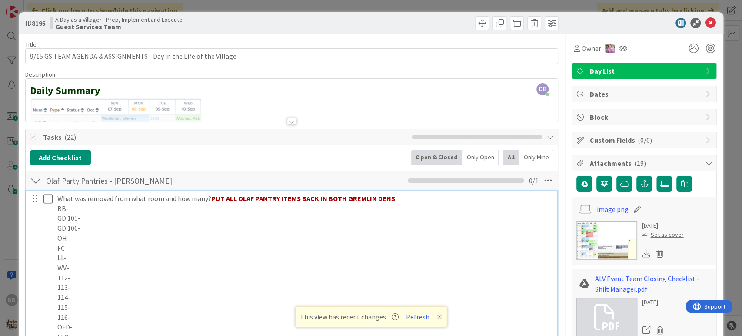
drag, startPoint x: 403, startPoint y: 197, endPoint x: 210, endPoint y: 194, distance: 193.1
click at [210, 194] on p "What was removed from what room and how many? PUT ALL OLAF PANTRY ITEMS BACK IN…" at bounding box center [304, 198] width 494 height 10
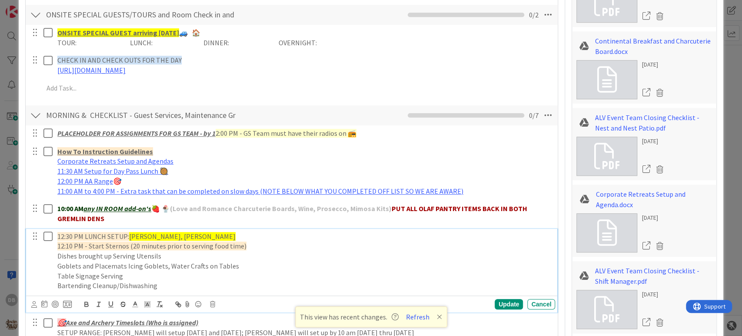
click at [310, 231] on p "12:30 PM LUNCH SETUP: [PERSON_NAME], [PERSON_NAME]" at bounding box center [304, 236] width 494 height 10
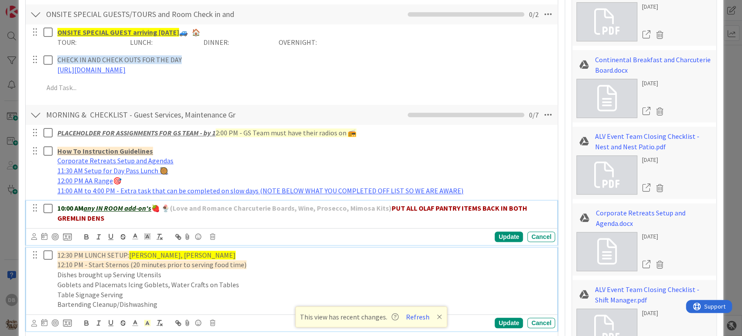
click at [160, 221] on div "10:00 AM any IN ROOM add-on's 🍓 🍨 (Love and Romance Charcuterie Boards, Wine, P…" at bounding box center [292, 222] width 532 height 44
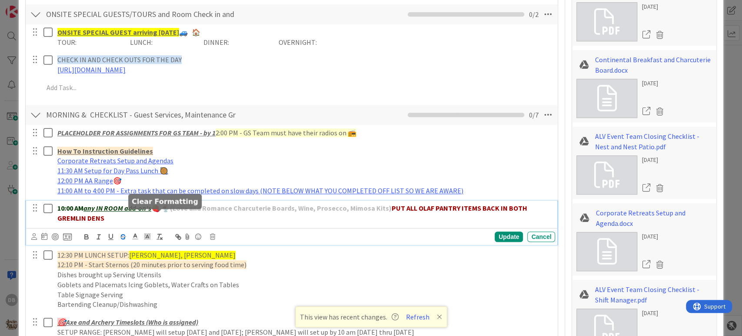
scroll to position [386, 0]
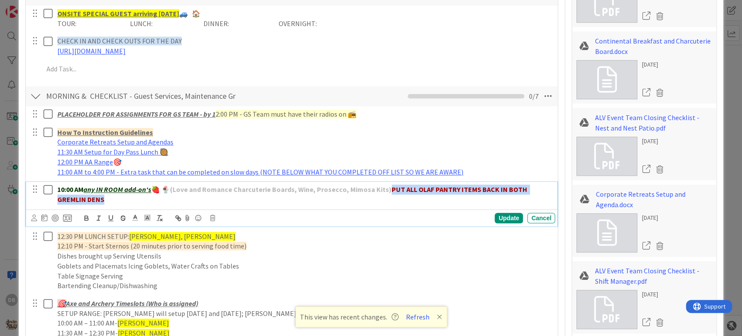
drag, startPoint x: 101, startPoint y: 199, endPoint x: 390, endPoint y: 182, distance: 289.2
click at [390, 182] on div "10:00 AM any IN ROOM add-on's 🍓 🍨 (Love and Romance Charcuterie Boards, Wine, P…" at bounding box center [304, 194] width 501 height 25
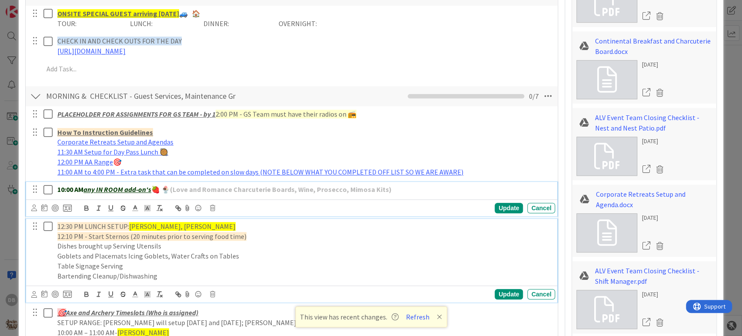
click at [224, 224] on p "12:30 PM LUNCH SETUP: [PERSON_NAME], [PERSON_NAME]" at bounding box center [304, 226] width 494 height 10
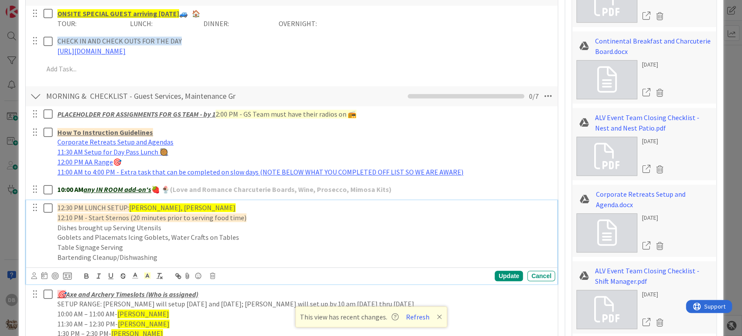
scroll to position [368, 0]
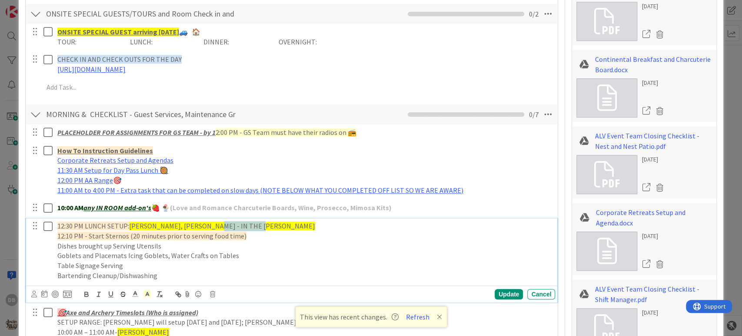
drag, startPoint x: 257, startPoint y: 225, endPoint x: 205, endPoint y: 224, distance: 51.7
click at [205, 224] on span "[PERSON_NAME], [PERSON_NAME] - IN THE [PERSON_NAME]" at bounding box center [222, 225] width 186 height 9
drag, startPoint x: 256, startPoint y: 224, endPoint x: 206, endPoint y: 223, distance: 50.5
click at [206, 223] on span "[PERSON_NAME], [PERSON_NAME] - IN THE [PERSON_NAME]" at bounding box center [222, 225] width 186 height 9
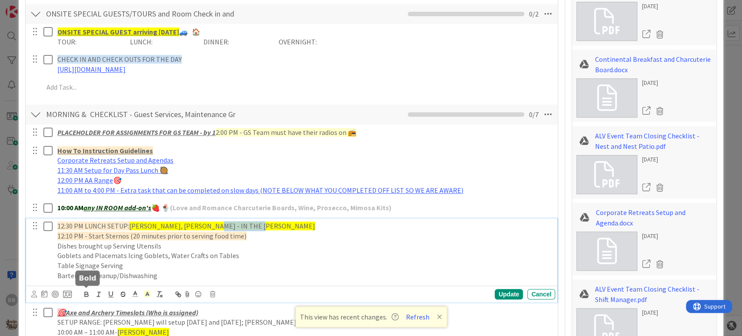
click at [87, 292] on icon "button" at bounding box center [86, 293] width 3 height 2
click at [276, 226] on p "12:30 PM LUNCH SETUP: [PERSON_NAME], [PERSON_NAME] - IN THE [PERSON_NAME]" at bounding box center [304, 226] width 494 height 10
click at [498, 295] on div "Update" at bounding box center [509, 294] width 28 height 10
click at [181, 224] on span "[PERSON_NAME], [PERSON_NAME] -" at bounding box center [184, 225] width 110 height 9
click at [498, 297] on div "Update" at bounding box center [509, 294] width 28 height 10
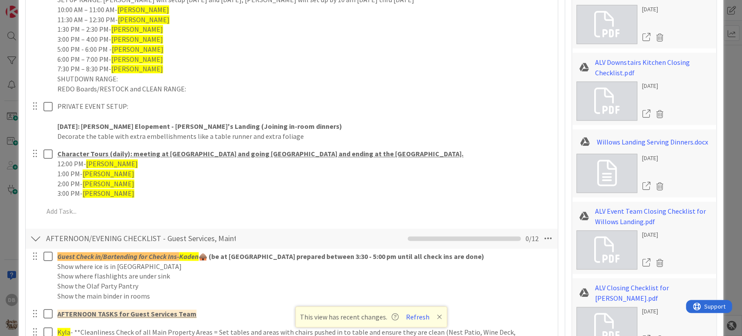
scroll to position [657, 0]
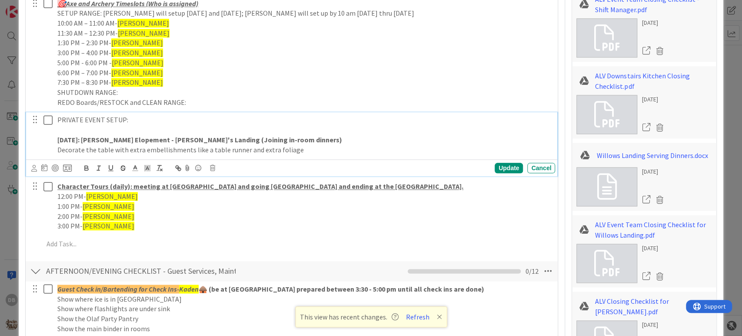
click at [300, 146] on p "Decorate the table with extra embellishments like a table runner and extra foli…" at bounding box center [304, 150] width 494 height 10
click at [495, 167] on div "Update" at bounding box center [509, 168] width 28 height 10
drag, startPoint x: 361, startPoint y: 149, endPoint x: 299, endPoint y: 147, distance: 62.6
click at [299, 147] on p "Decorate the table with extra embellishments like a table runner and extra foli…" at bounding box center [304, 150] width 494 height 10
click at [364, 142] on p "[DATE]: [PERSON_NAME] Elopement - [PERSON_NAME]'s Landing (Joining in-room dinn…" at bounding box center [304, 140] width 494 height 10
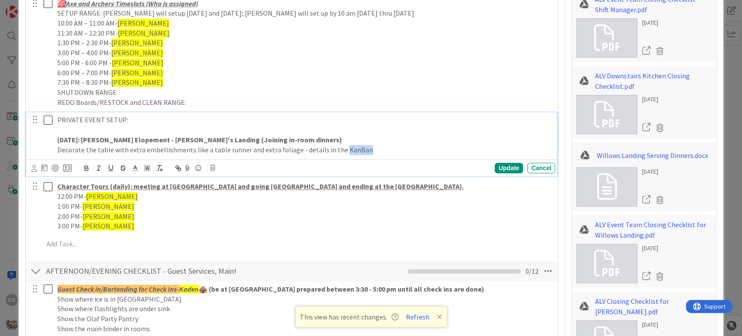
drag, startPoint x: 364, startPoint y: 153, endPoint x: 335, endPoint y: 153, distance: 29.1
click at [335, 153] on div "PRIVATE EVENT SETUP: [DATE]: [PERSON_NAME] Elopement - [PERSON_NAME]'s Landing …" at bounding box center [304, 134] width 501 height 45
click at [498, 169] on div "Update" at bounding box center [509, 168] width 28 height 10
click at [355, 148] on p "Decorate the table with extra embellishments like a table runner and extra foli…" at bounding box center [304, 150] width 494 height 10
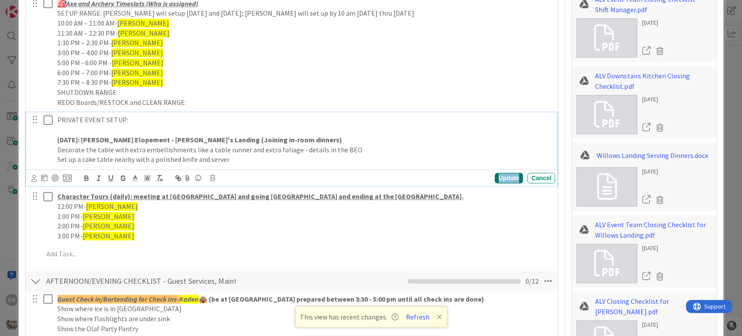
click at [497, 175] on div "Update" at bounding box center [509, 178] width 28 height 10
